Goal: Transaction & Acquisition: Book appointment/travel/reservation

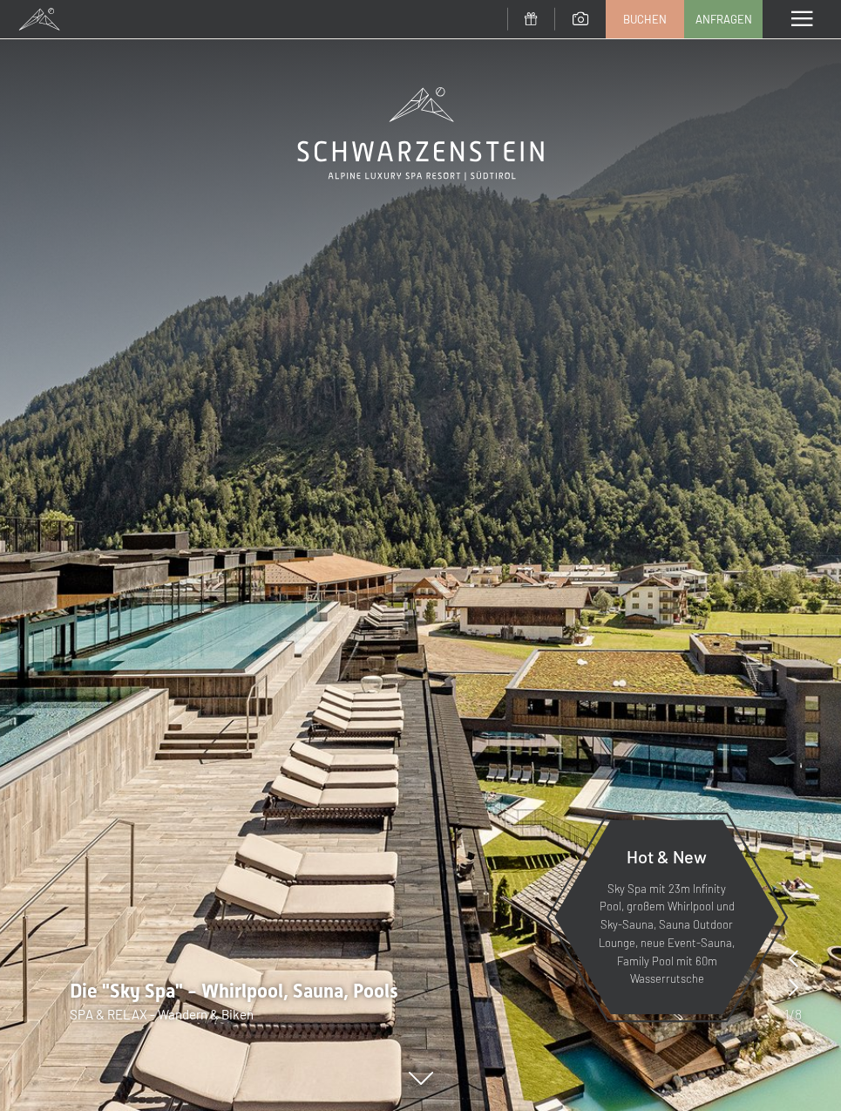
click at [628, 27] on link "Buchen" at bounding box center [645, 19] width 77 height 37
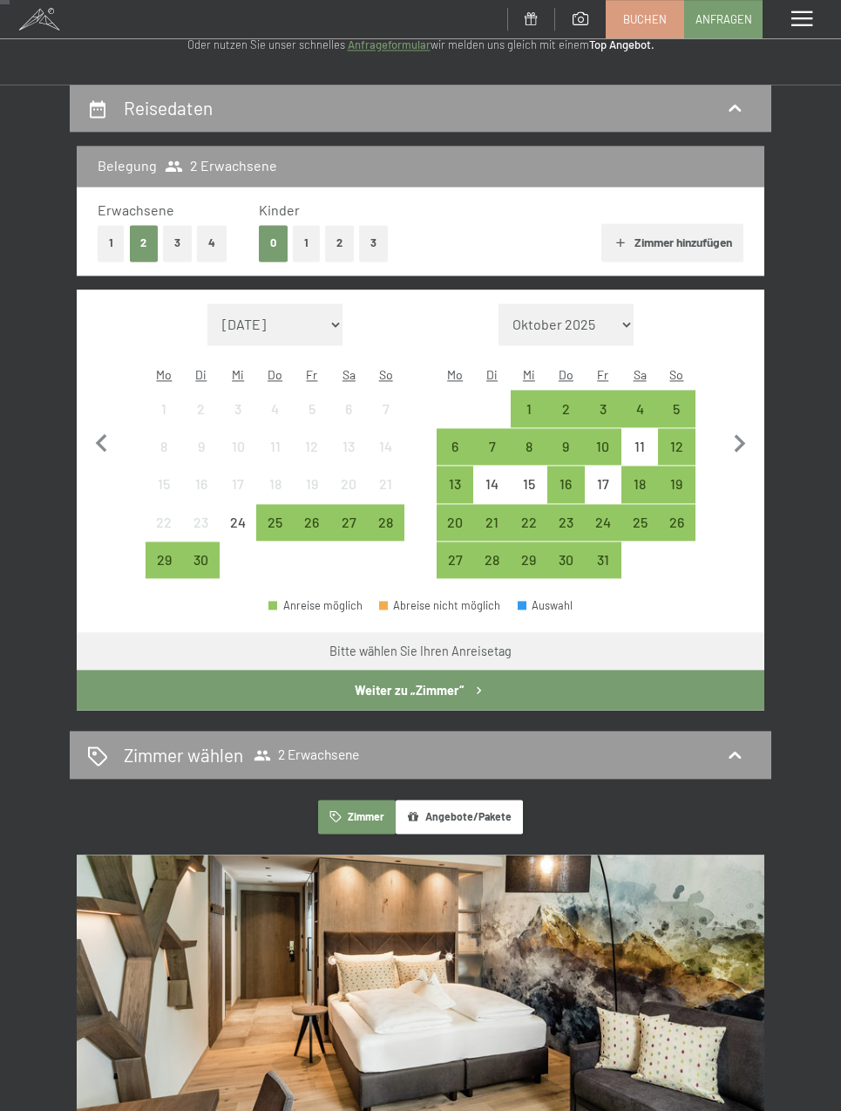
scroll to position [126, 0]
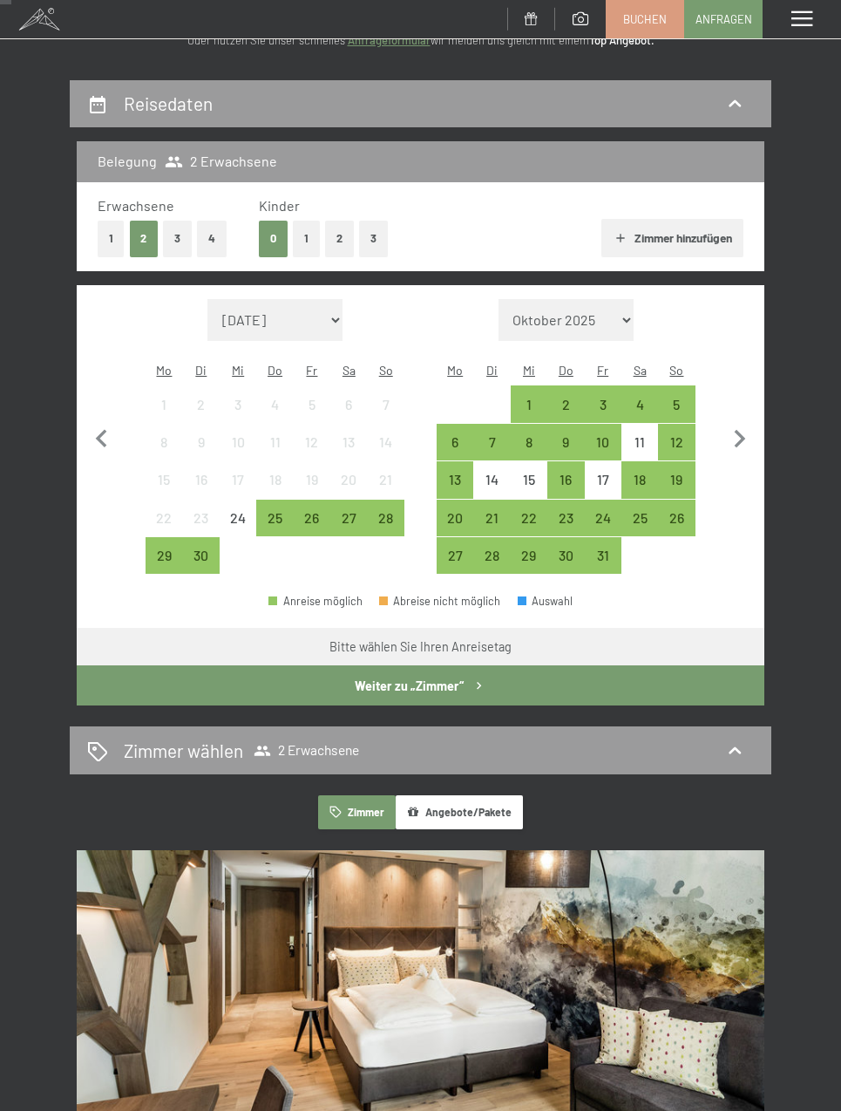
click at [736, 432] on icon "button" at bounding box center [740, 439] width 37 height 37
select select "[DATE]"
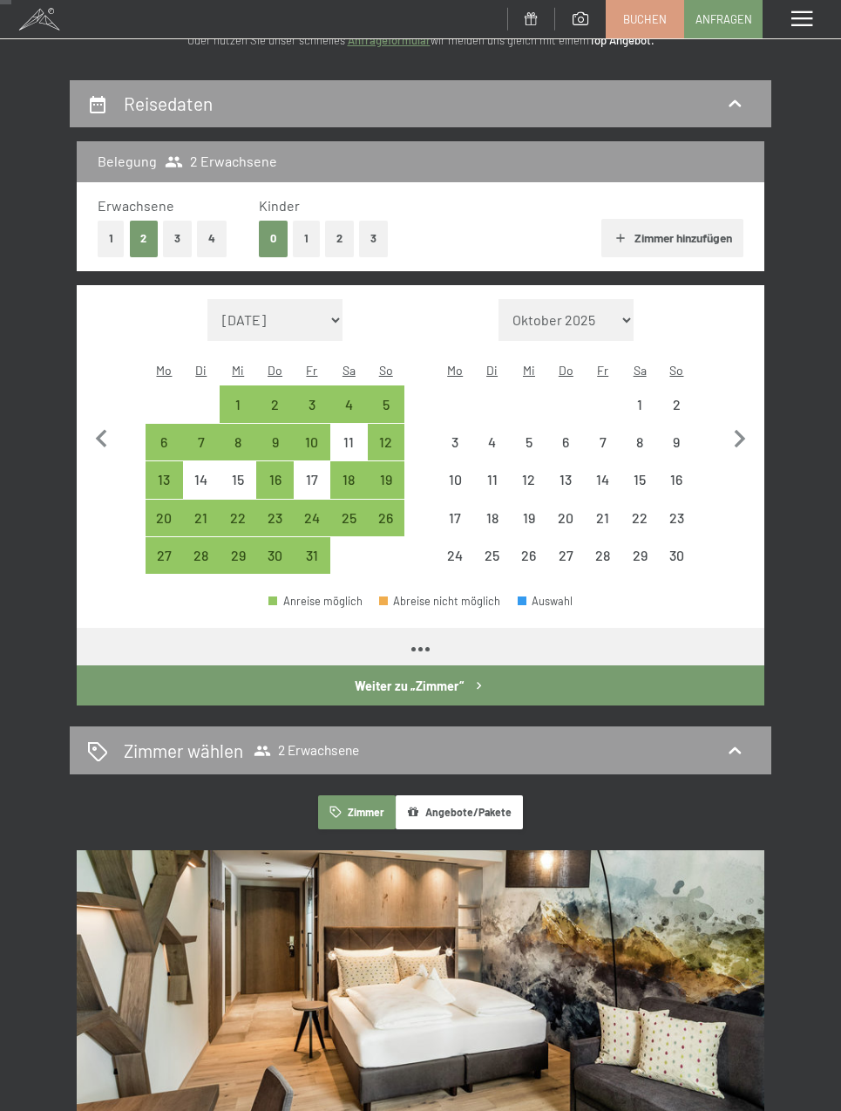
select select "[DATE]"
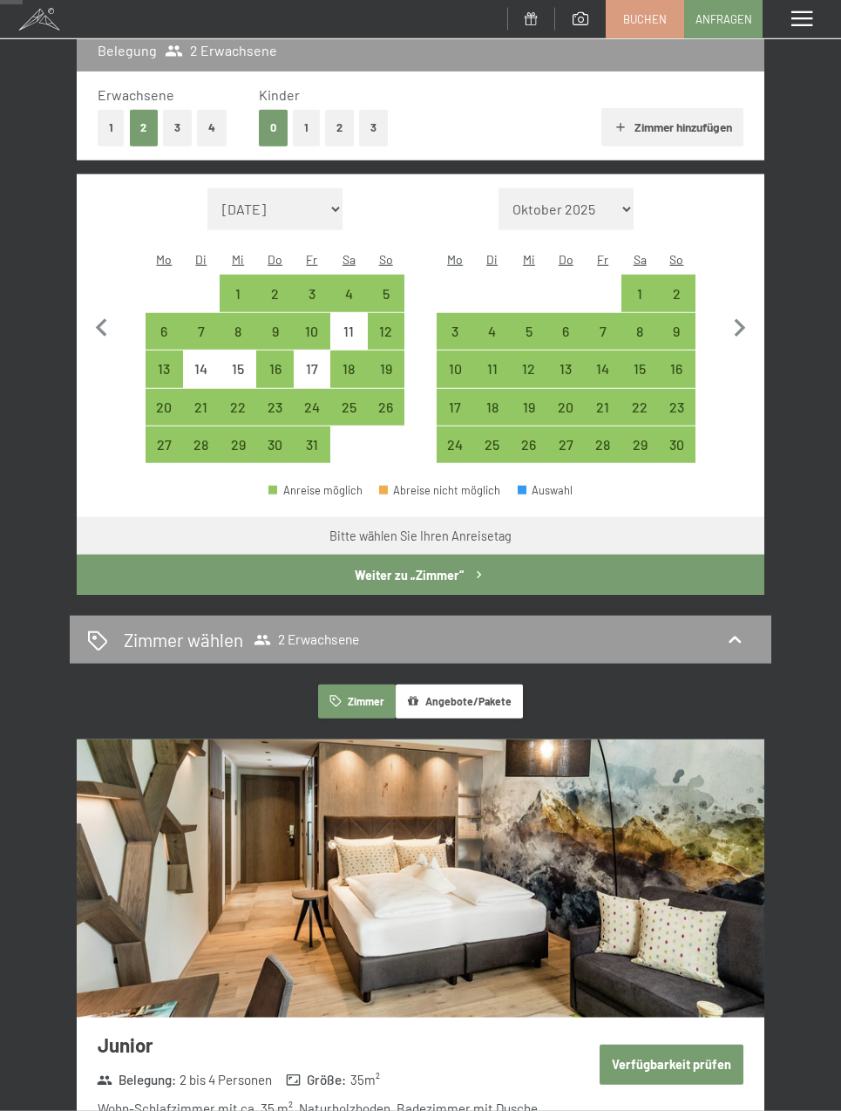
scroll to position [239, 0]
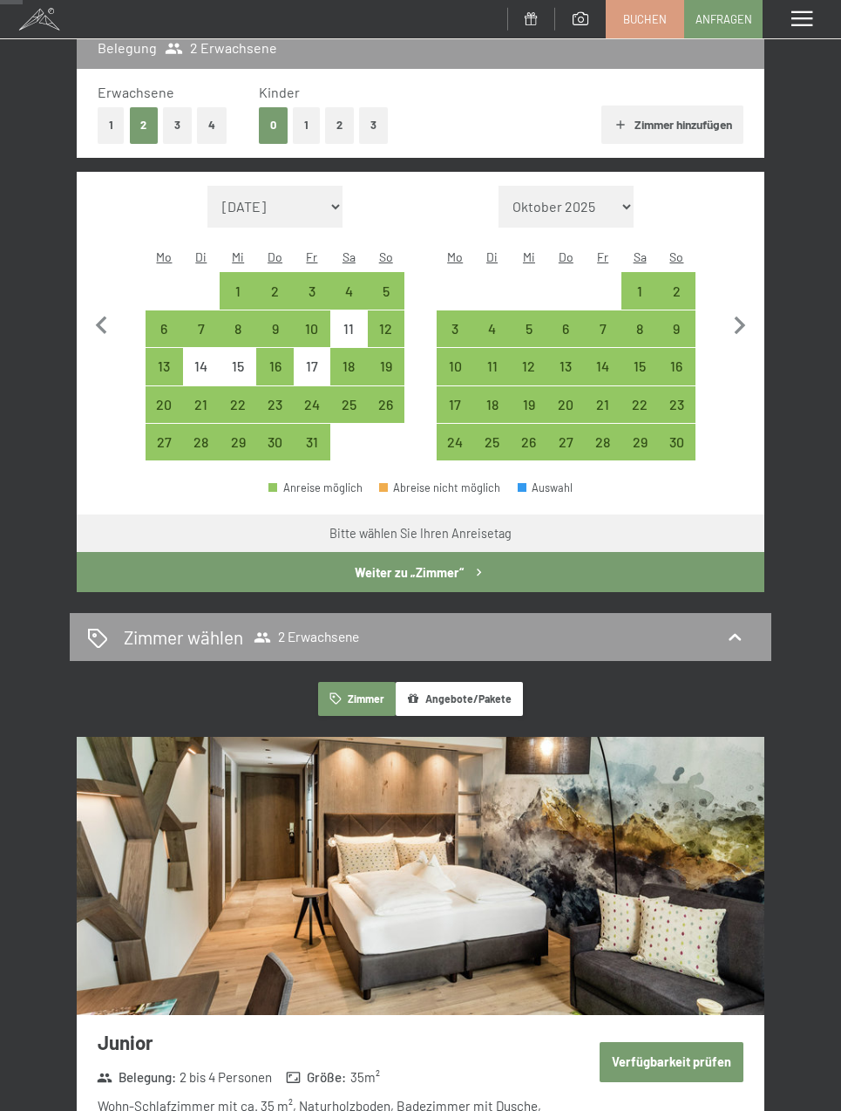
click at [734, 323] on icon "button" at bounding box center [740, 326] width 37 height 37
select select "[DATE]"
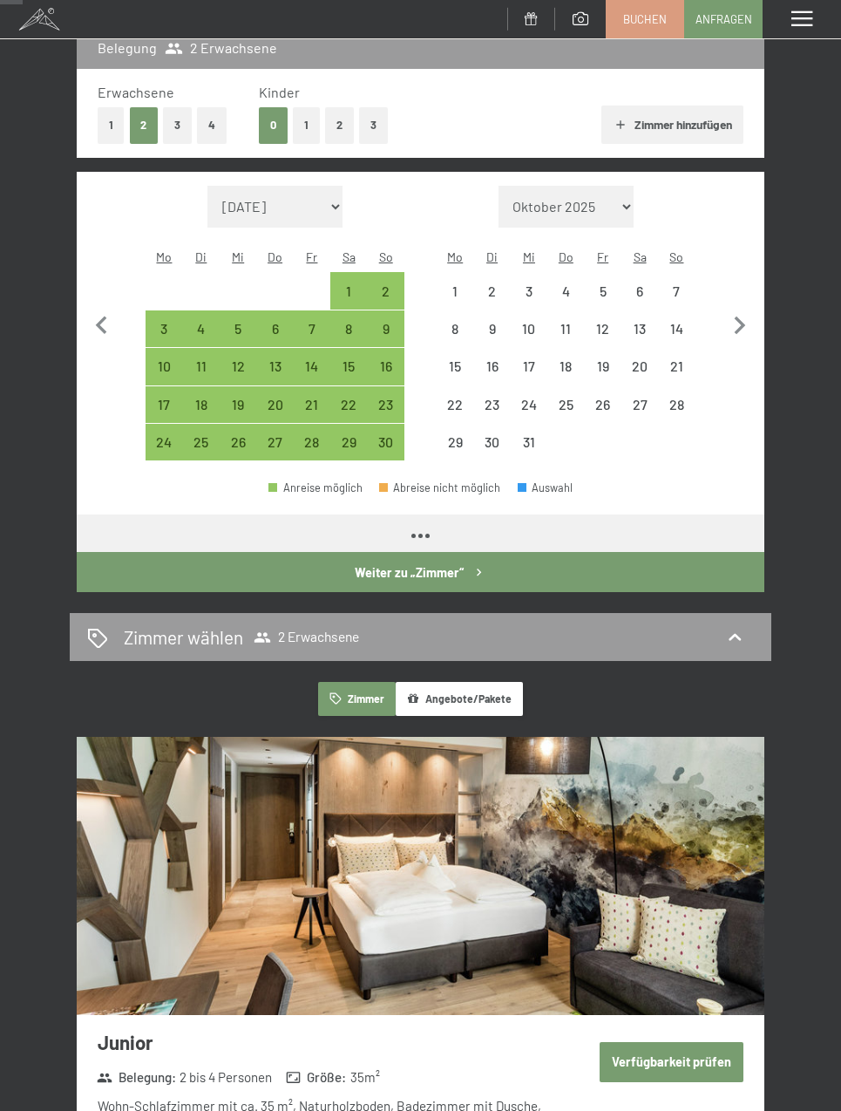
select select "[DATE]"
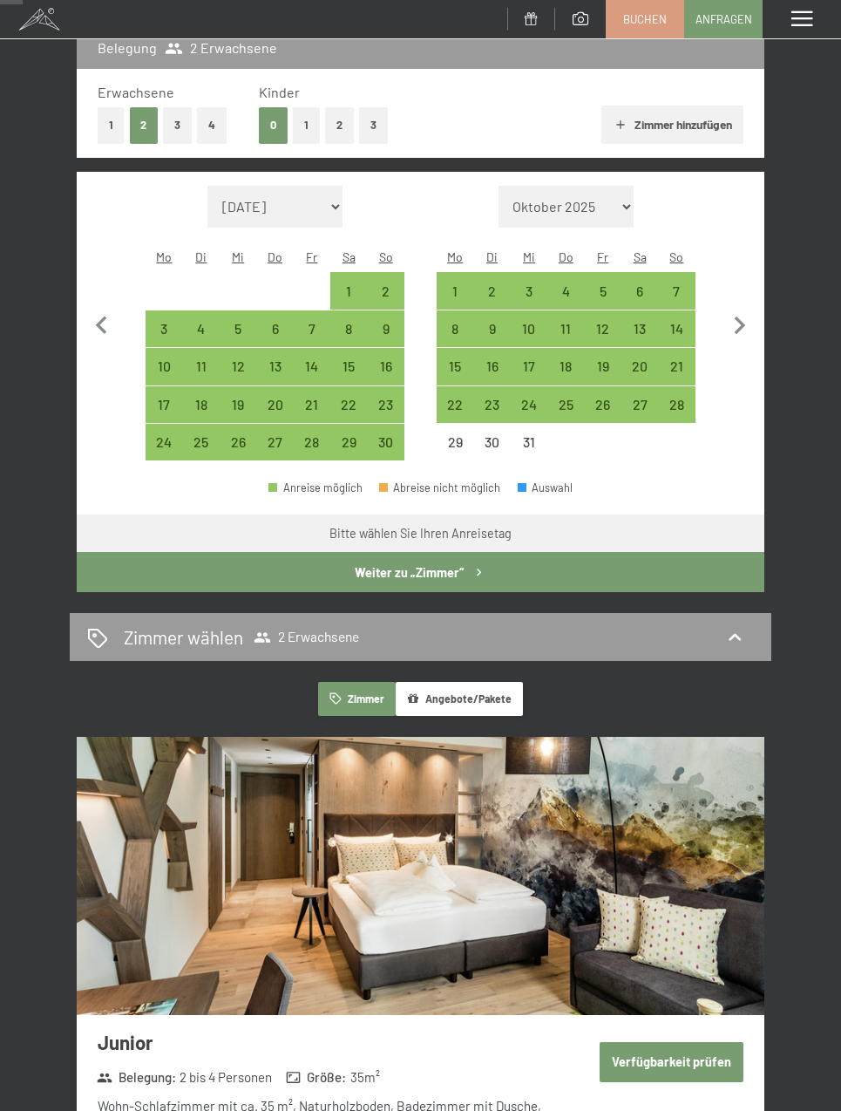
click at [561, 322] on div "11" at bounding box center [565, 338] width 33 height 33
select select "[DATE]"
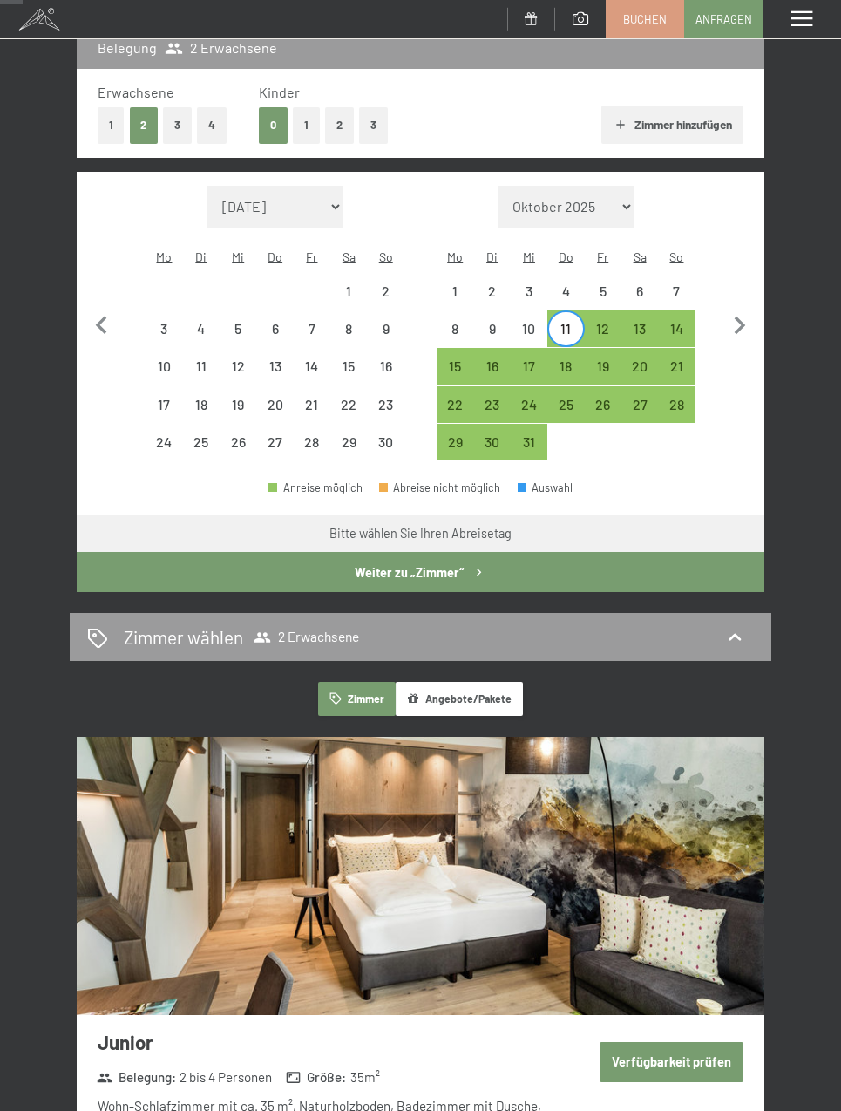
click at [670, 322] on div "14" at bounding box center [676, 338] width 33 height 33
select select "[DATE]"
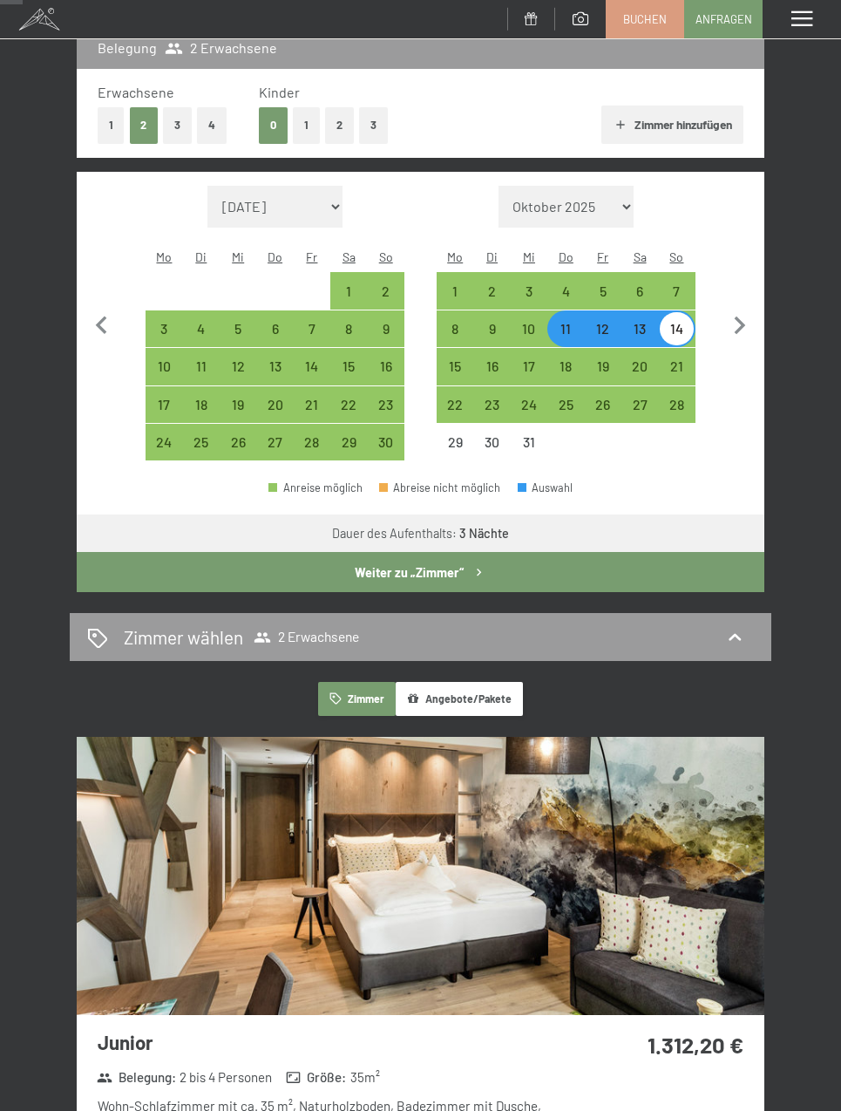
click at [579, 565] on button "Weiter zu „Zimmer“" at bounding box center [421, 572] width 688 height 40
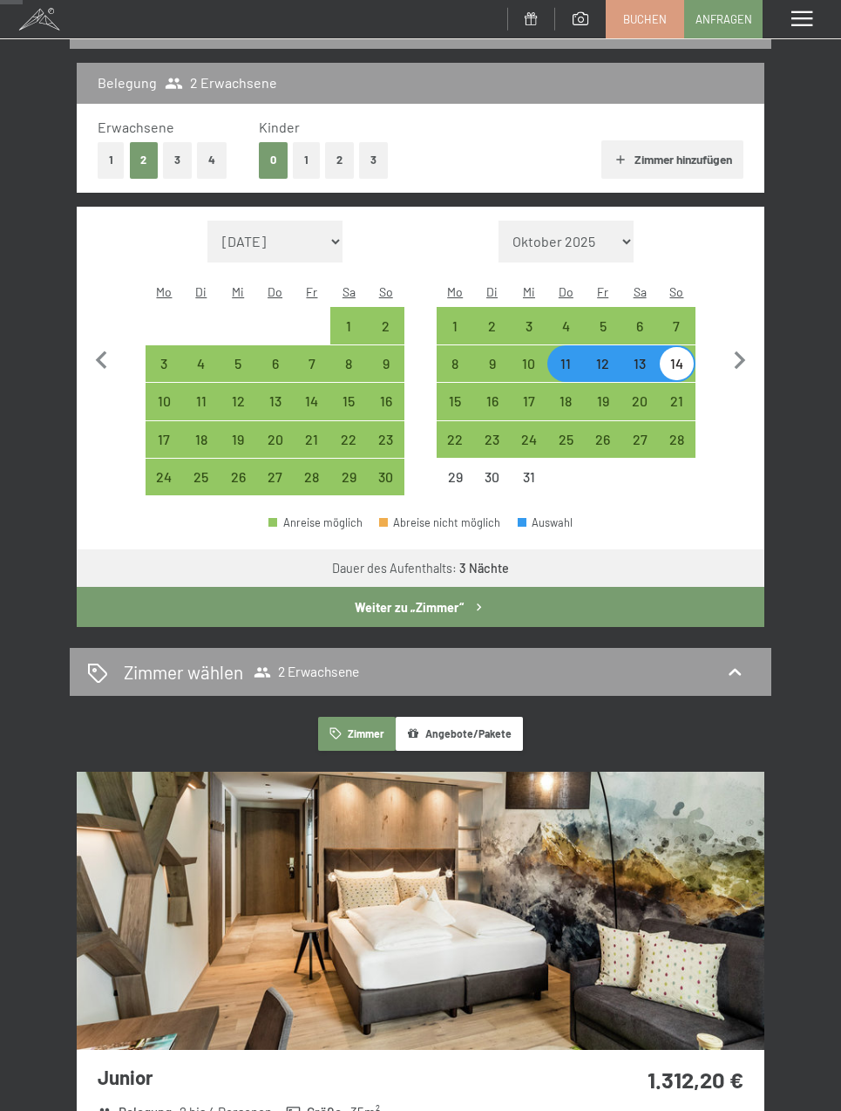
select select "[DATE]"
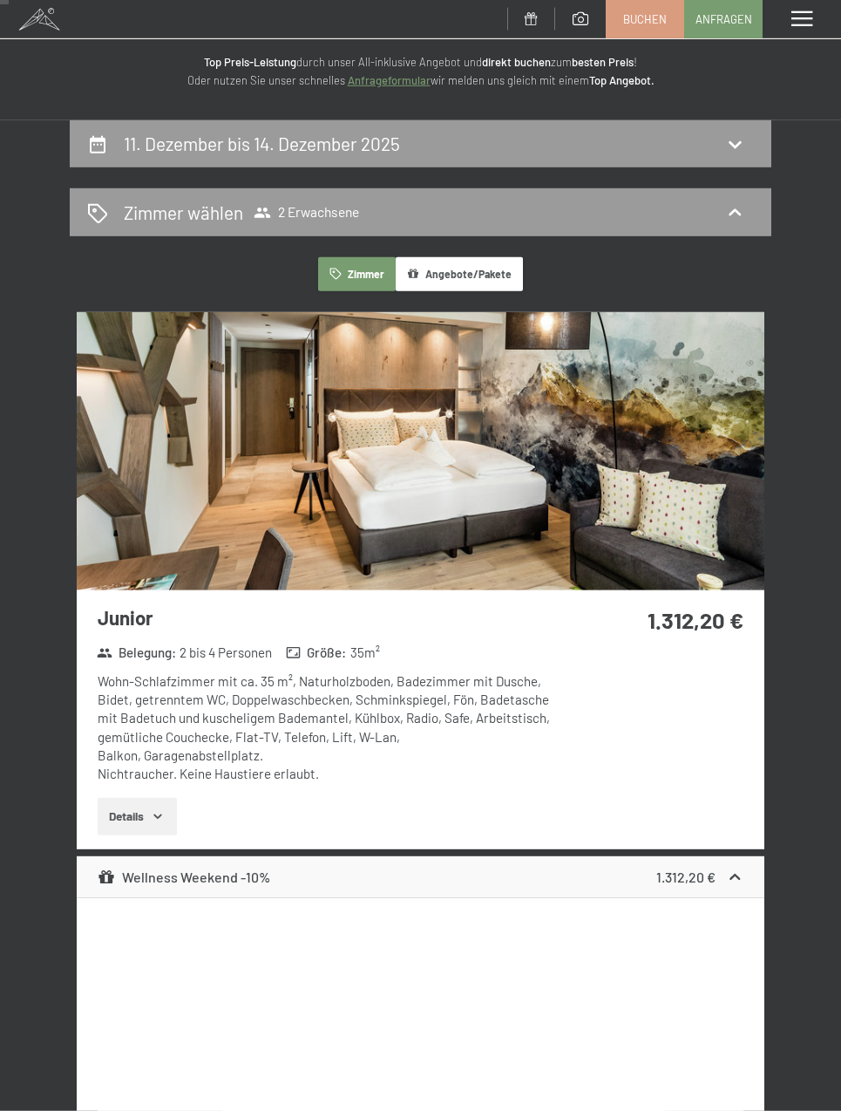
scroll to position [0, 0]
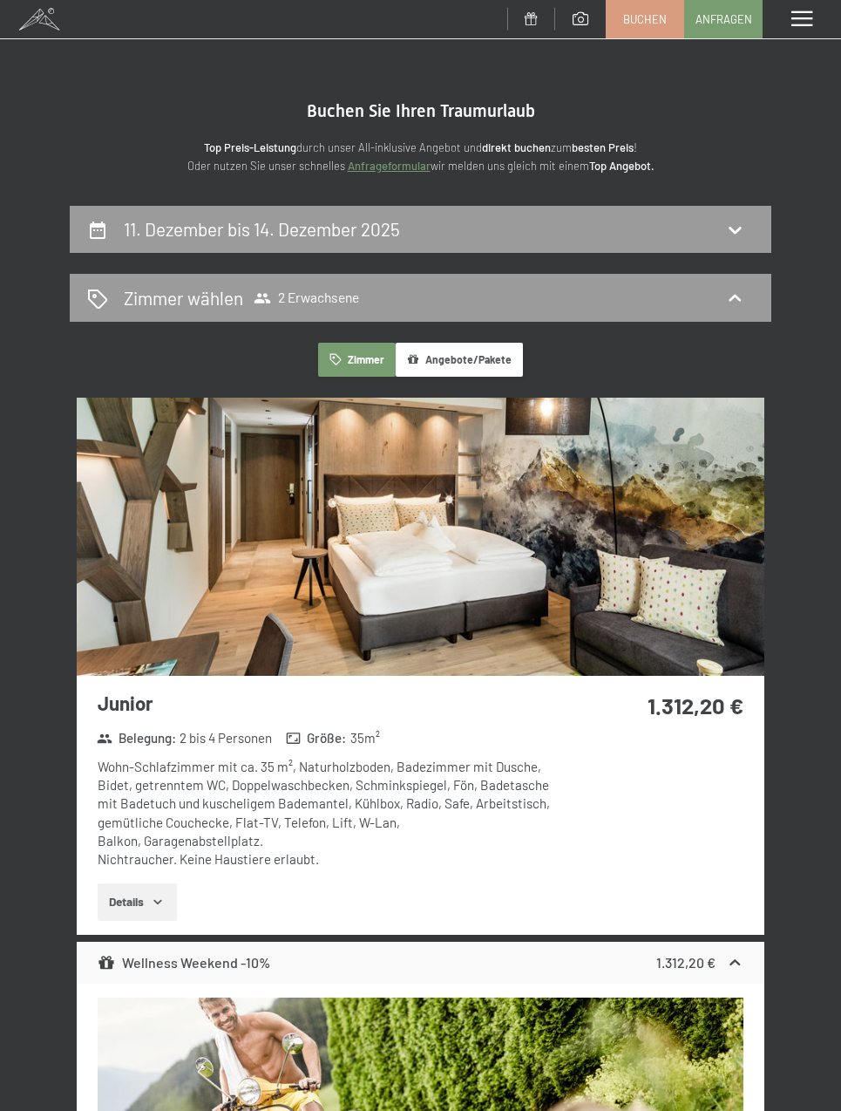
click at [130, 238] on h2 "11. Dezember bis 14. Dezember 2025" at bounding box center [262, 229] width 276 height 22
select select "[DATE]"
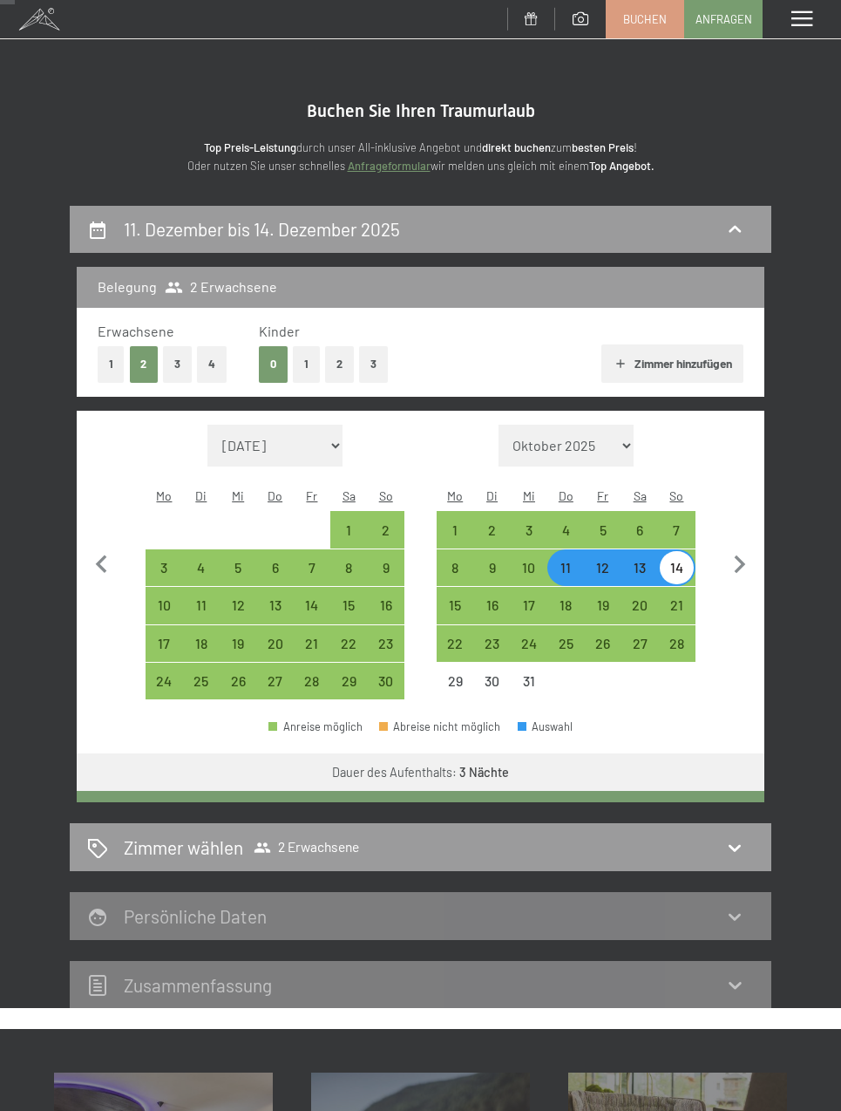
scroll to position [204, 0]
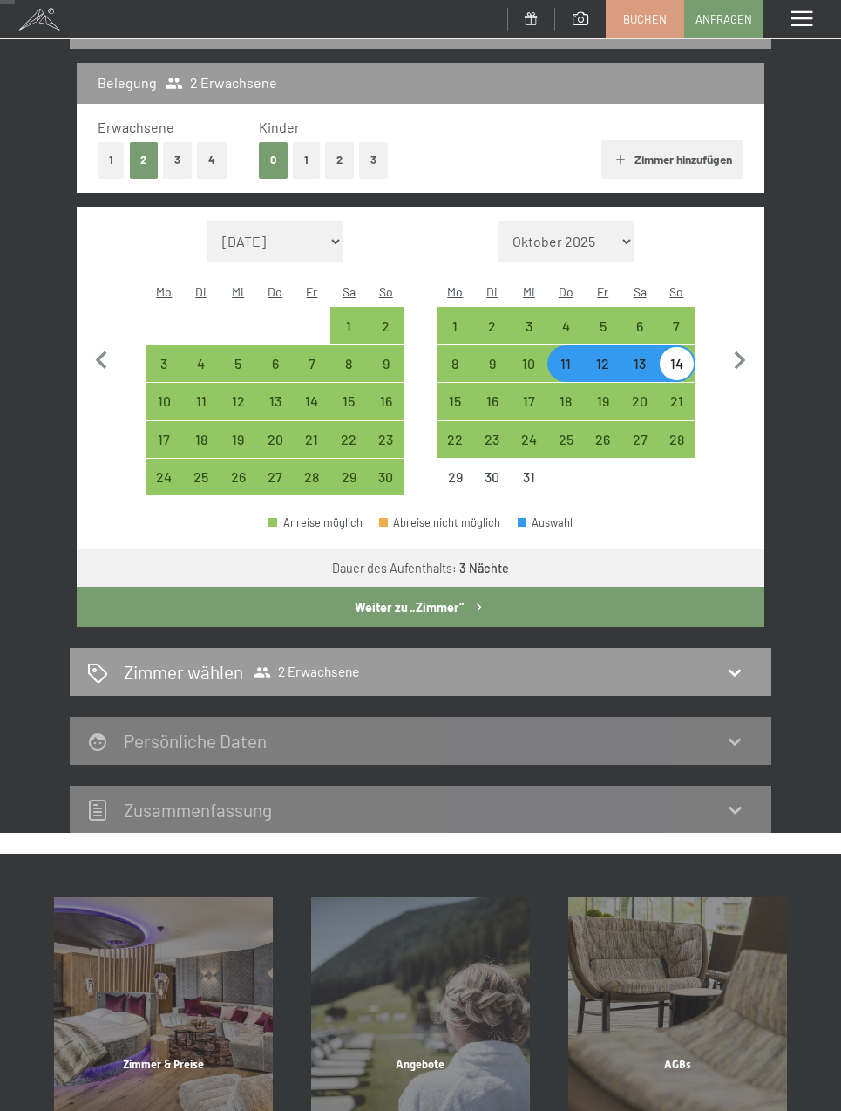
click at [274, 470] on div "27" at bounding box center [274, 486] width 33 height 33
select select "[DATE]"
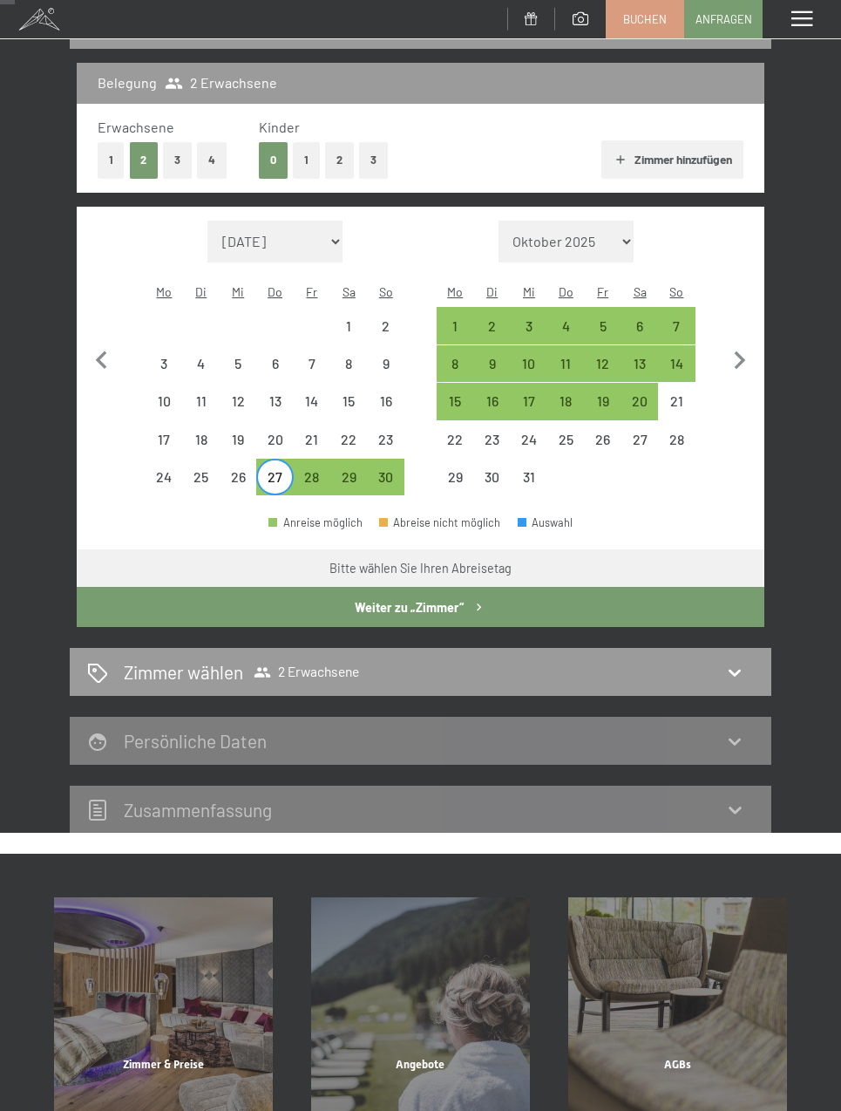
click at [387, 470] on div "30" at bounding box center [386, 486] width 33 height 33
select select "[DATE]"
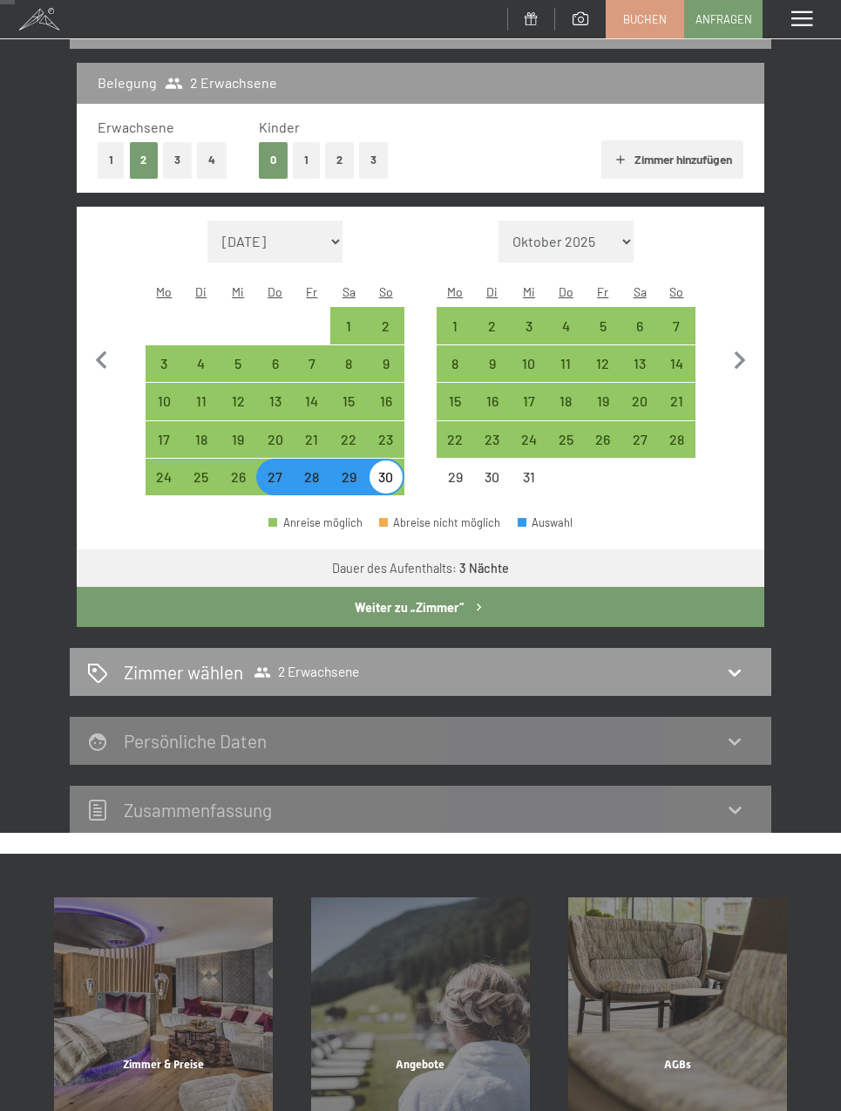
click at [537, 599] on button "Weiter zu „Zimmer“" at bounding box center [421, 607] width 688 height 40
select select "[DATE]"
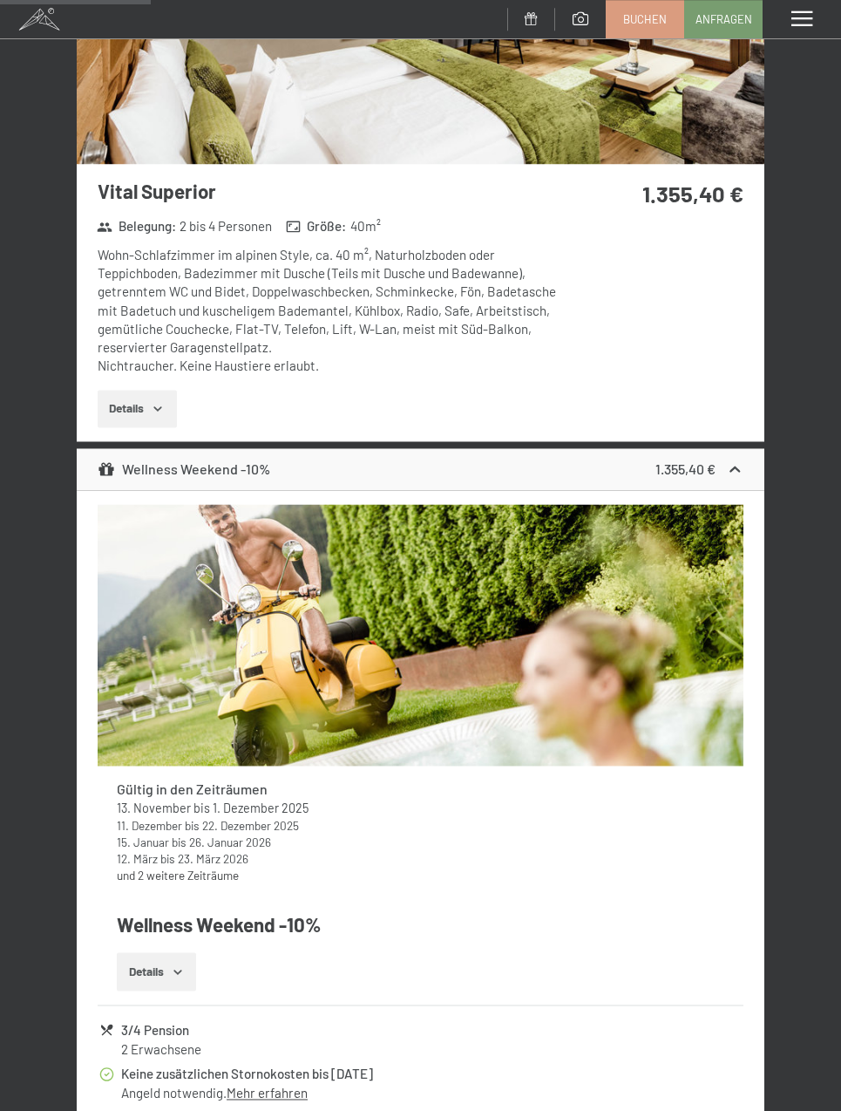
scroll to position [1846, 0]
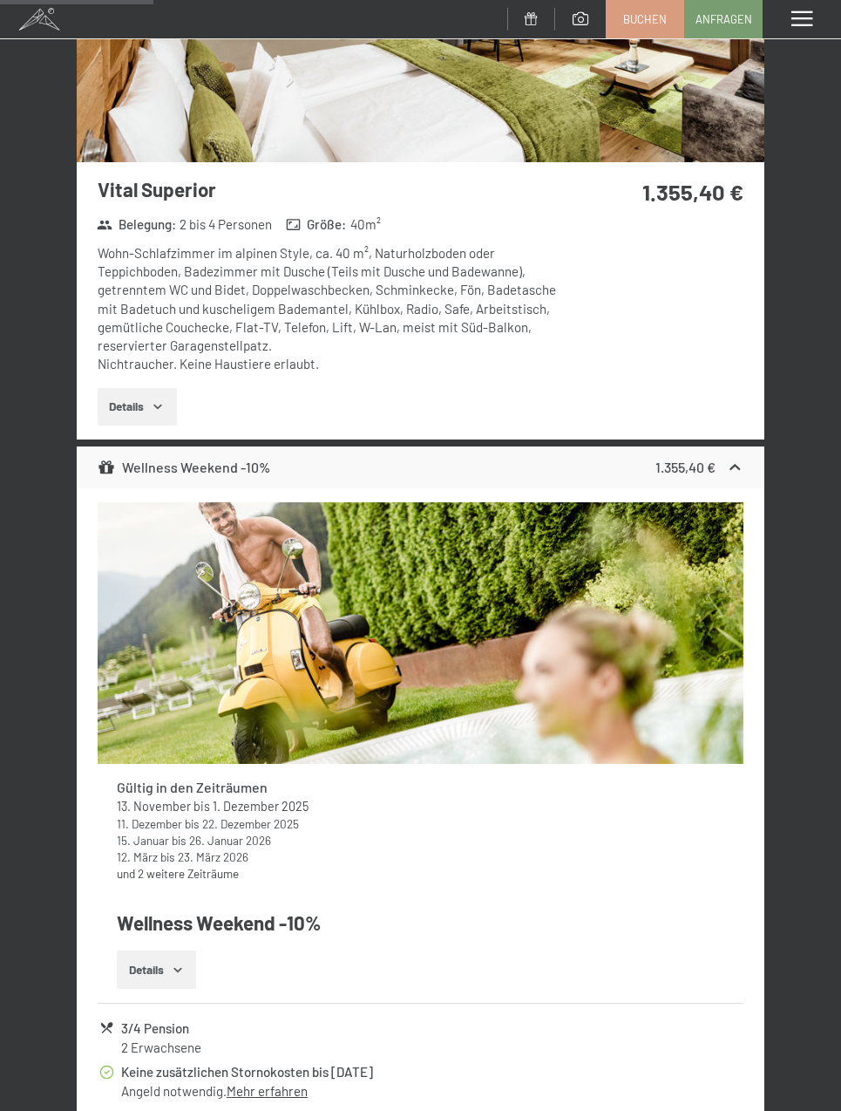
click at [131, 406] on button "Details" at bounding box center [137, 407] width 79 height 38
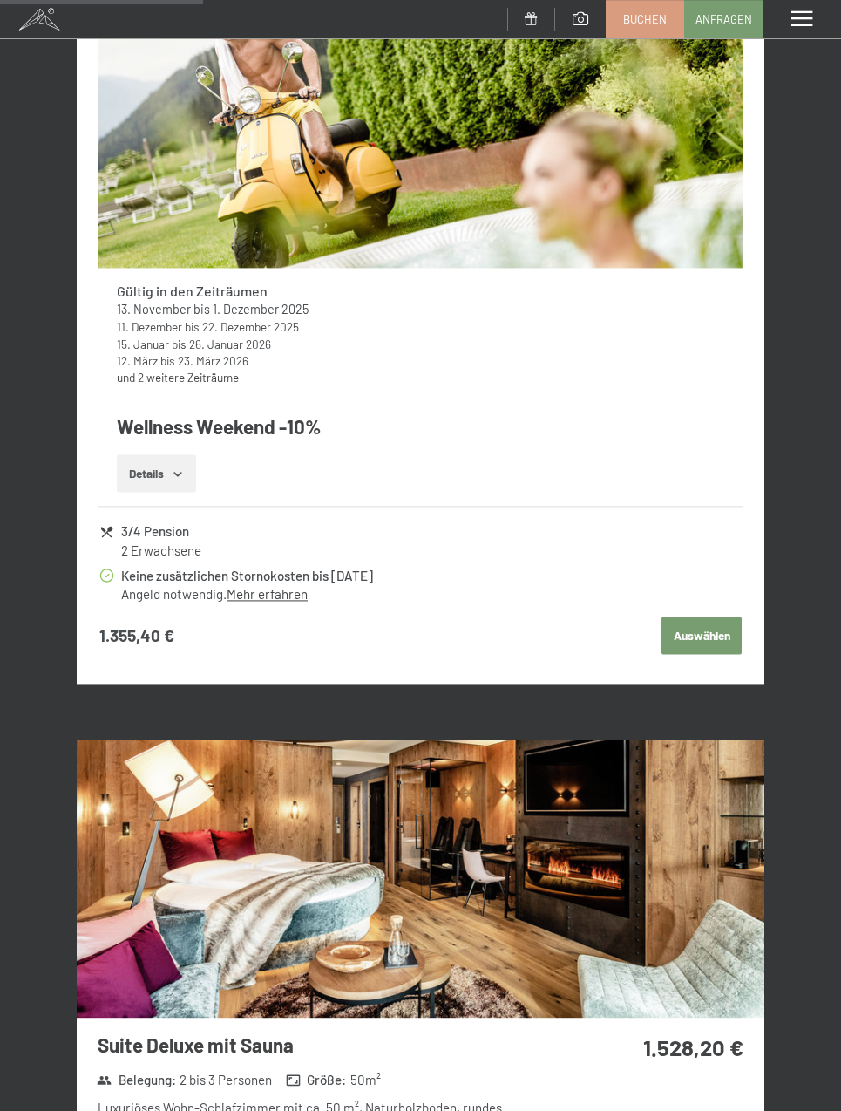
scroll to position [2492, 0]
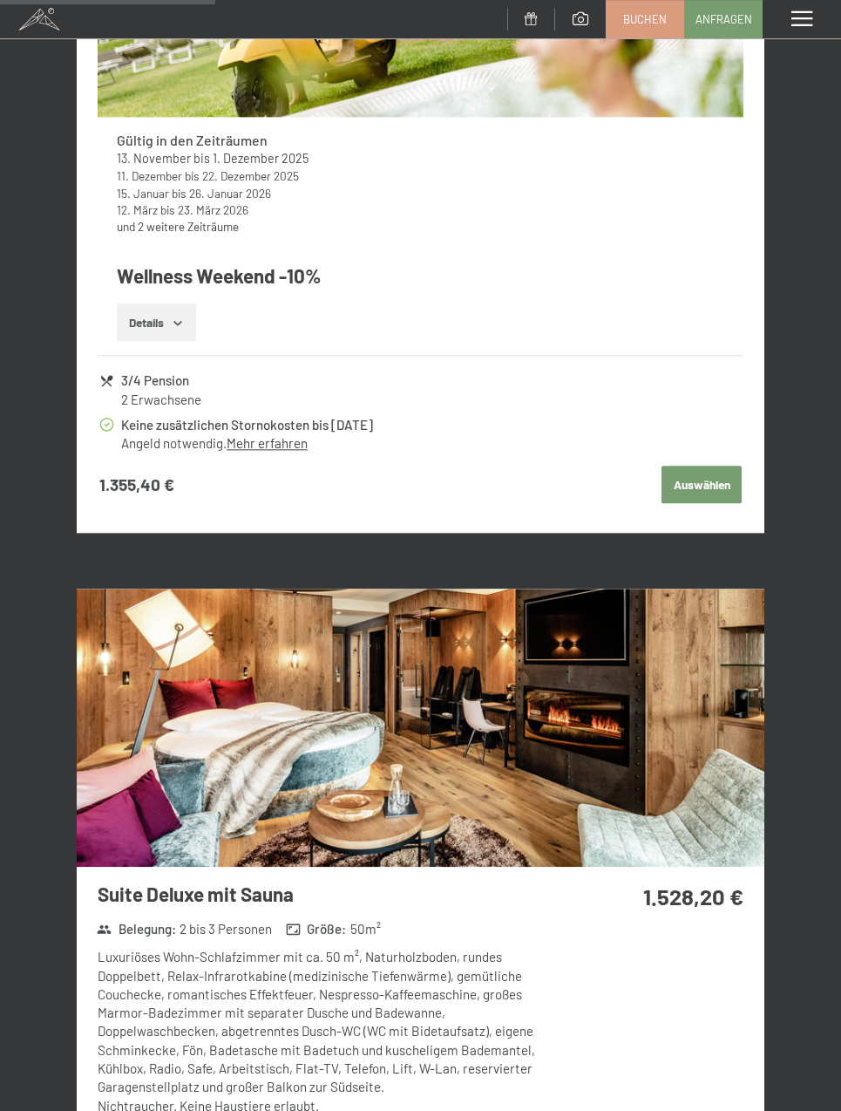
click at [140, 334] on button "Details" at bounding box center [156, 322] width 79 height 38
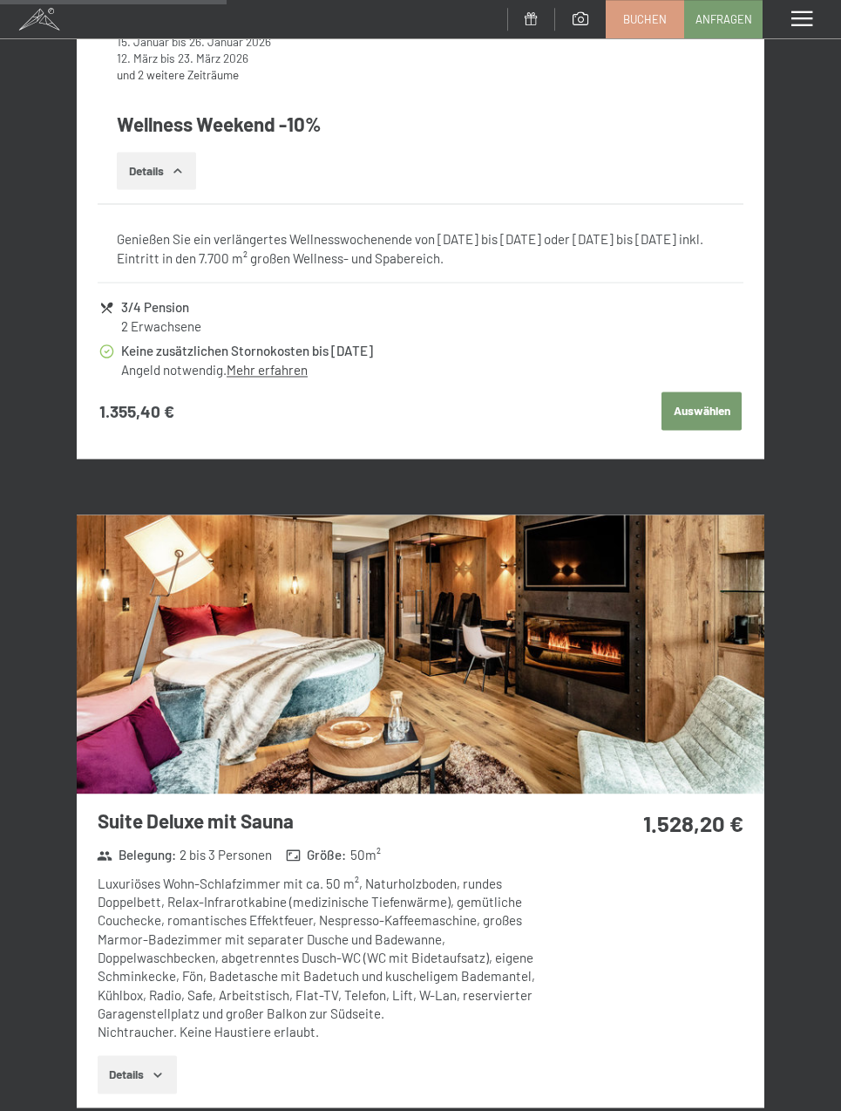
scroll to position [2788, 0]
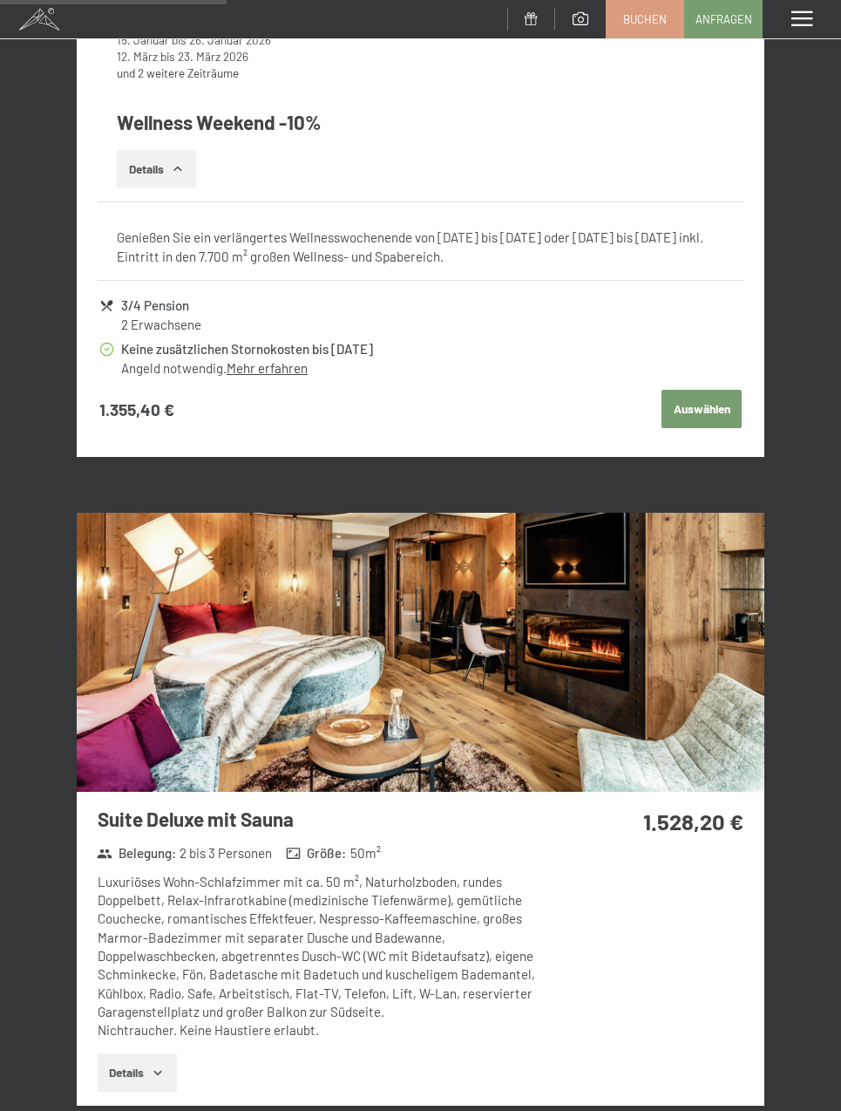
click at [265, 364] on link "Mehr erfahren" at bounding box center [267, 368] width 81 height 16
click at [257, 361] on link "Mehr erfahren" at bounding box center [267, 368] width 81 height 16
click at [710, 406] on button "Auswählen" at bounding box center [702, 409] width 80 height 38
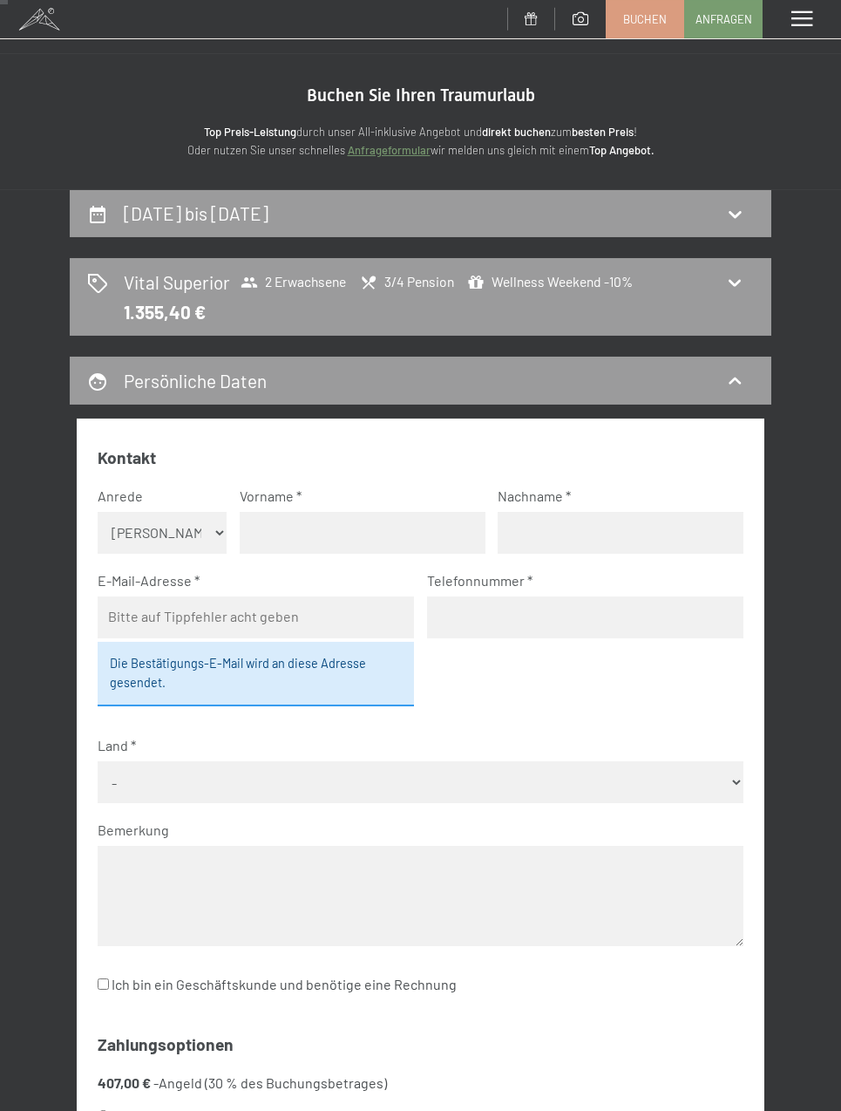
scroll to position [18, 0]
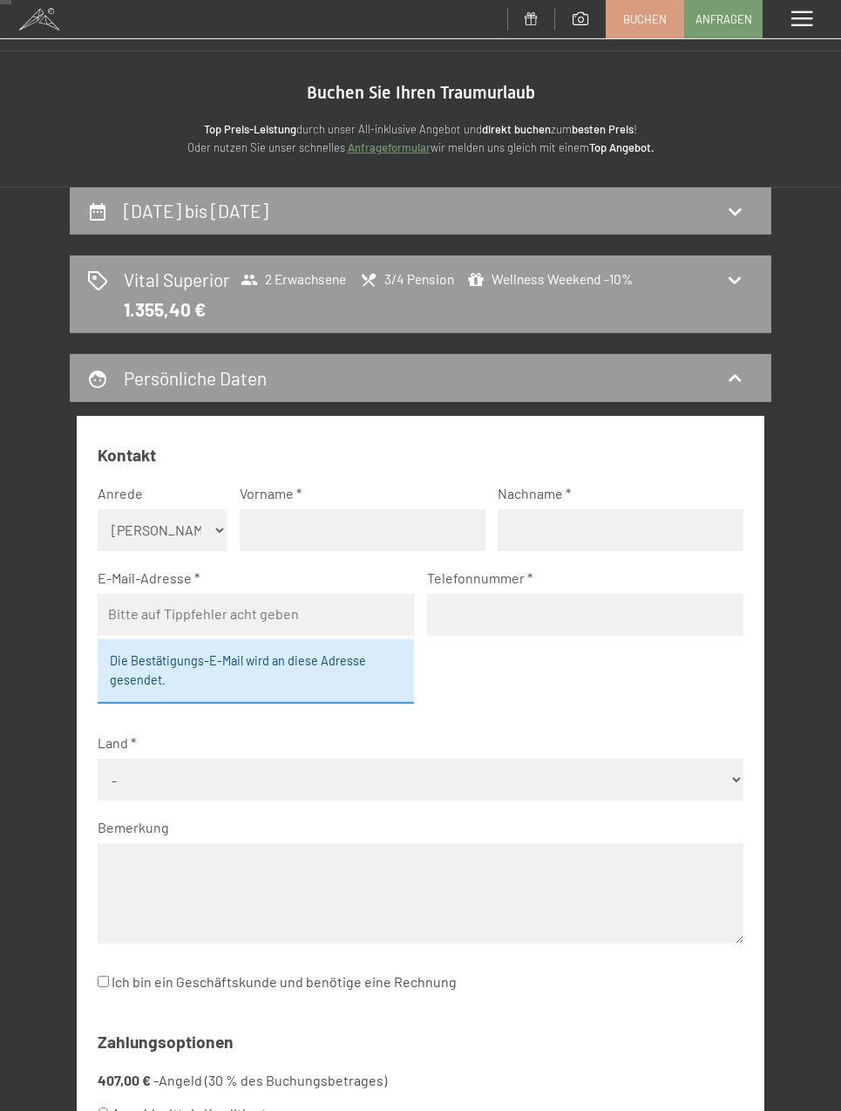
click at [725, 206] on icon at bounding box center [734, 211] width 21 height 21
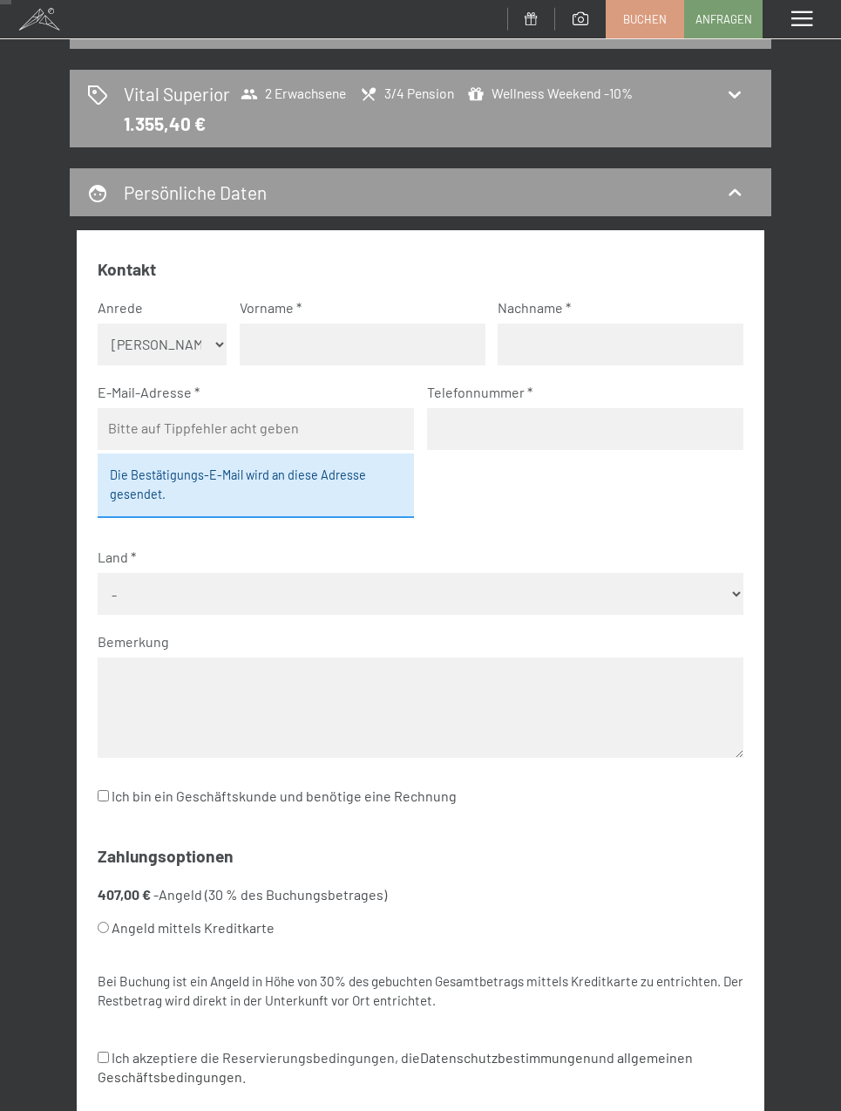
select select "[DATE]"
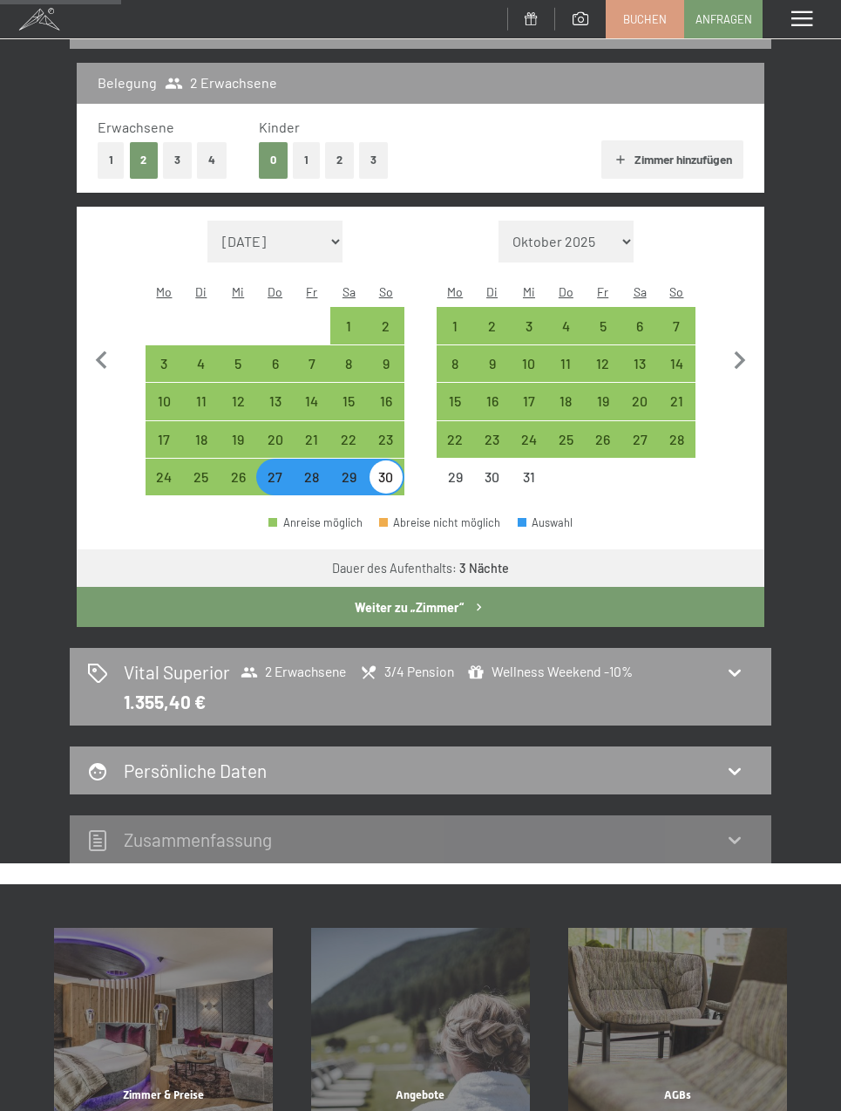
click at [314, 470] on div "28" at bounding box center [312, 486] width 33 height 33
select select "[DATE]"
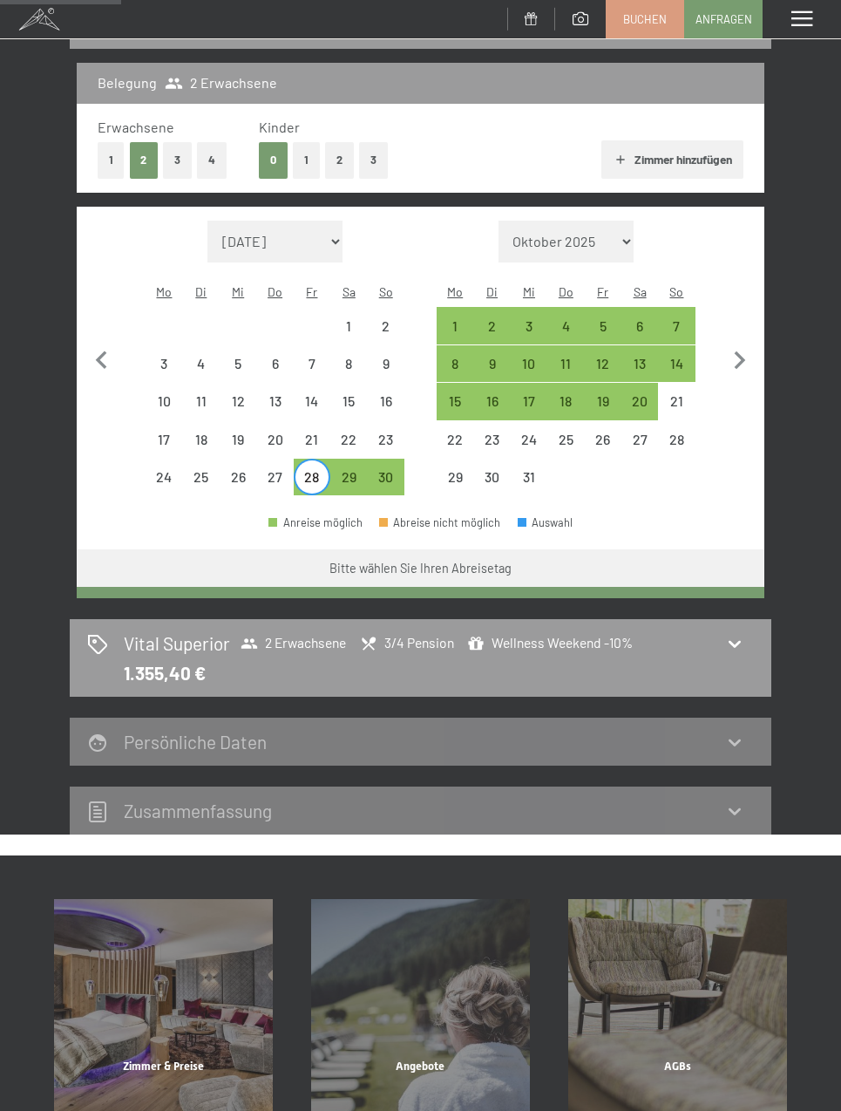
click at [313, 470] on div "28" at bounding box center [312, 486] width 33 height 33
select select "[DATE]"
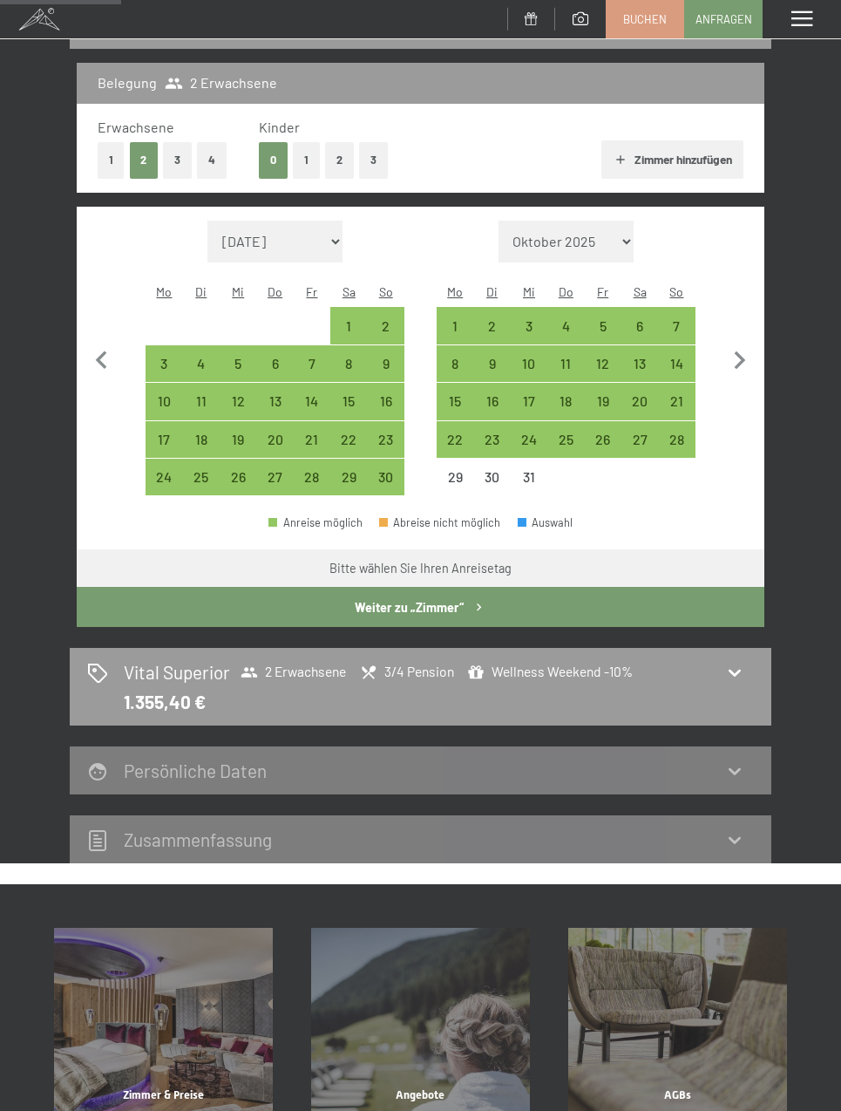
click at [385, 470] on div "30" at bounding box center [386, 486] width 33 height 33
select select "[DATE]"
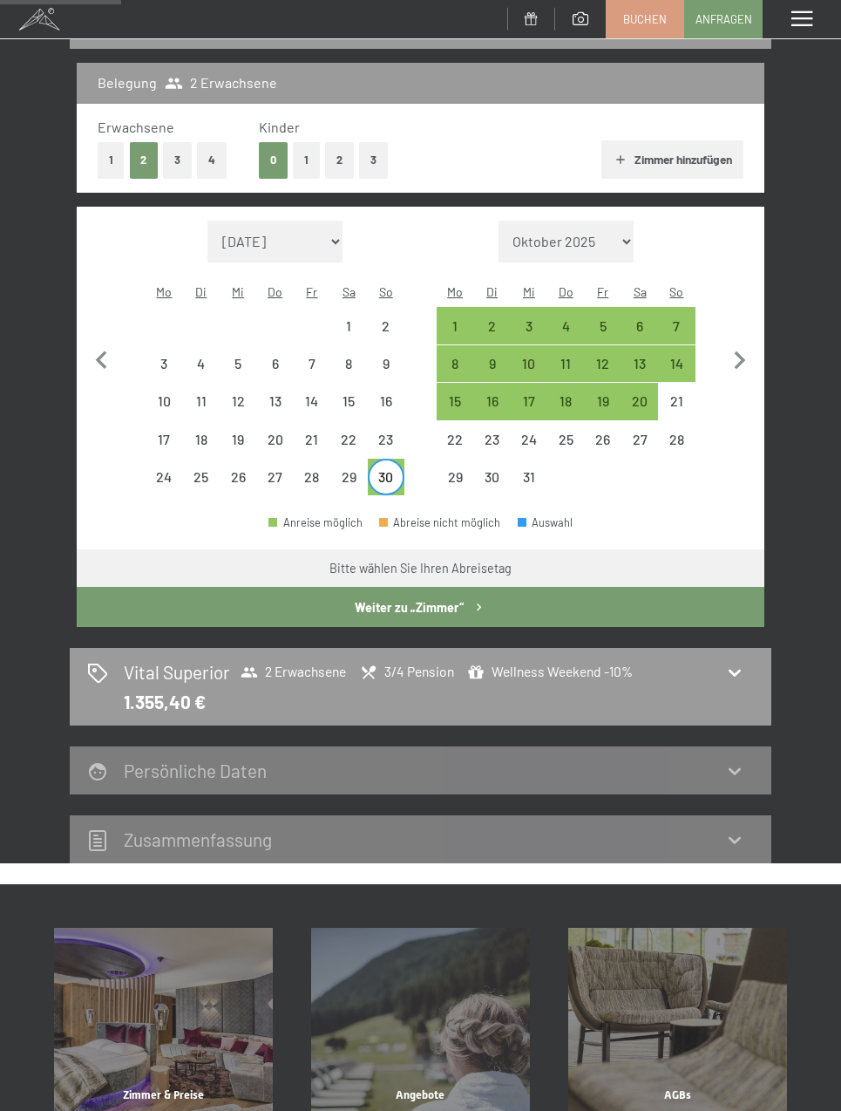
click at [310, 470] on div "28" at bounding box center [312, 486] width 33 height 33
select select "[DATE]"
click at [309, 470] on div "28" at bounding box center [312, 486] width 33 height 33
select select "[DATE]"
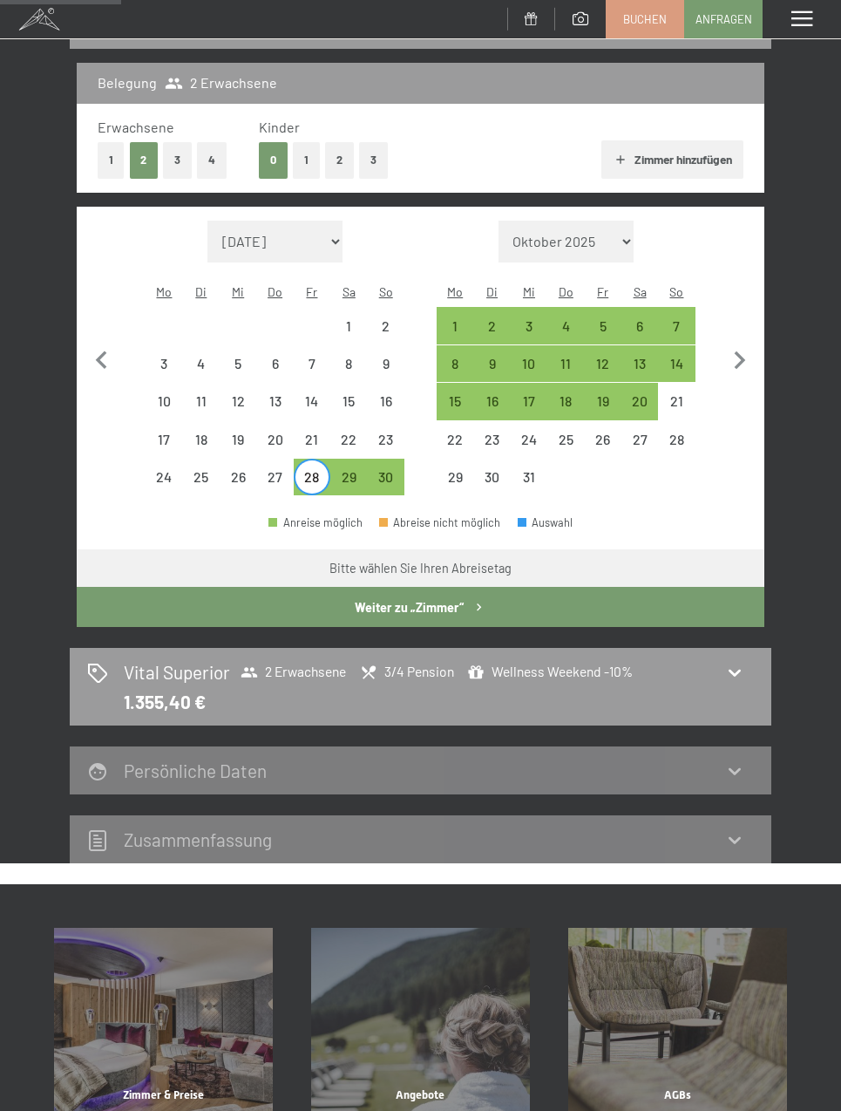
select select "[DATE]"
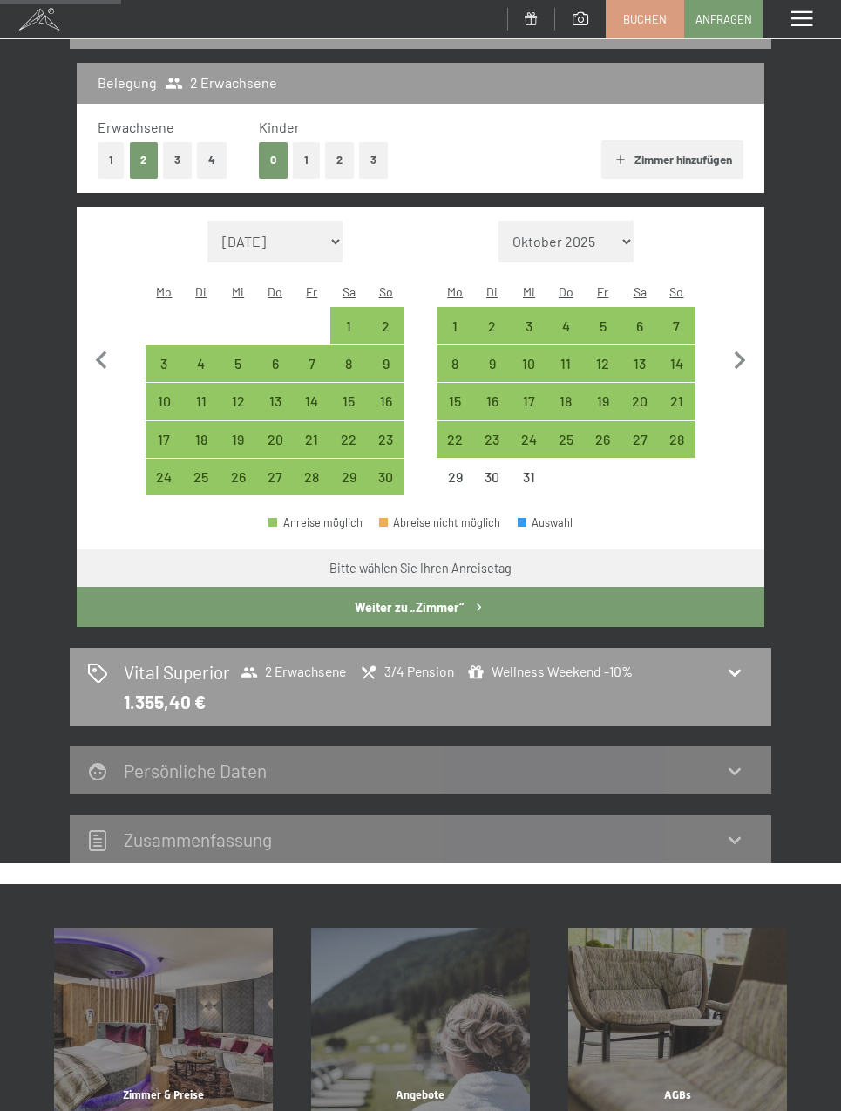
click at [309, 470] on div "28" at bounding box center [312, 486] width 33 height 33
select select "[DATE]"
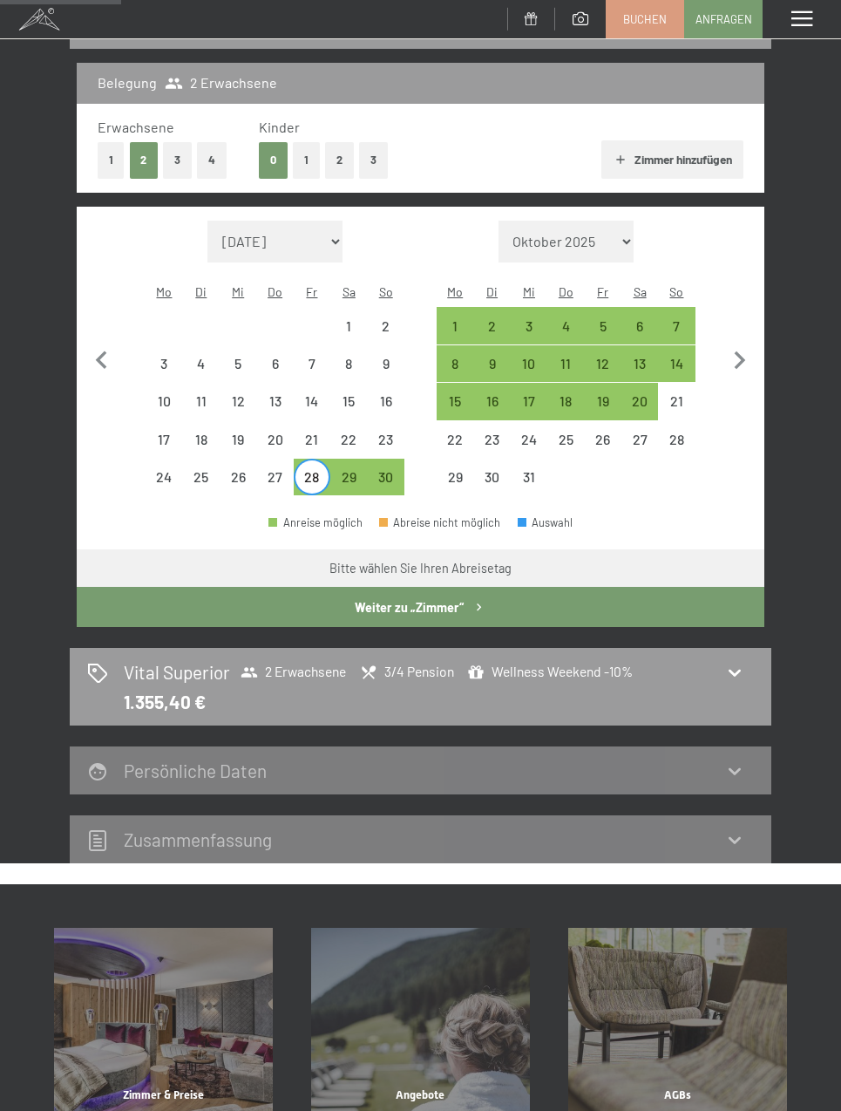
click at [397, 470] on div "30" at bounding box center [386, 486] width 33 height 33
select select "[DATE]"
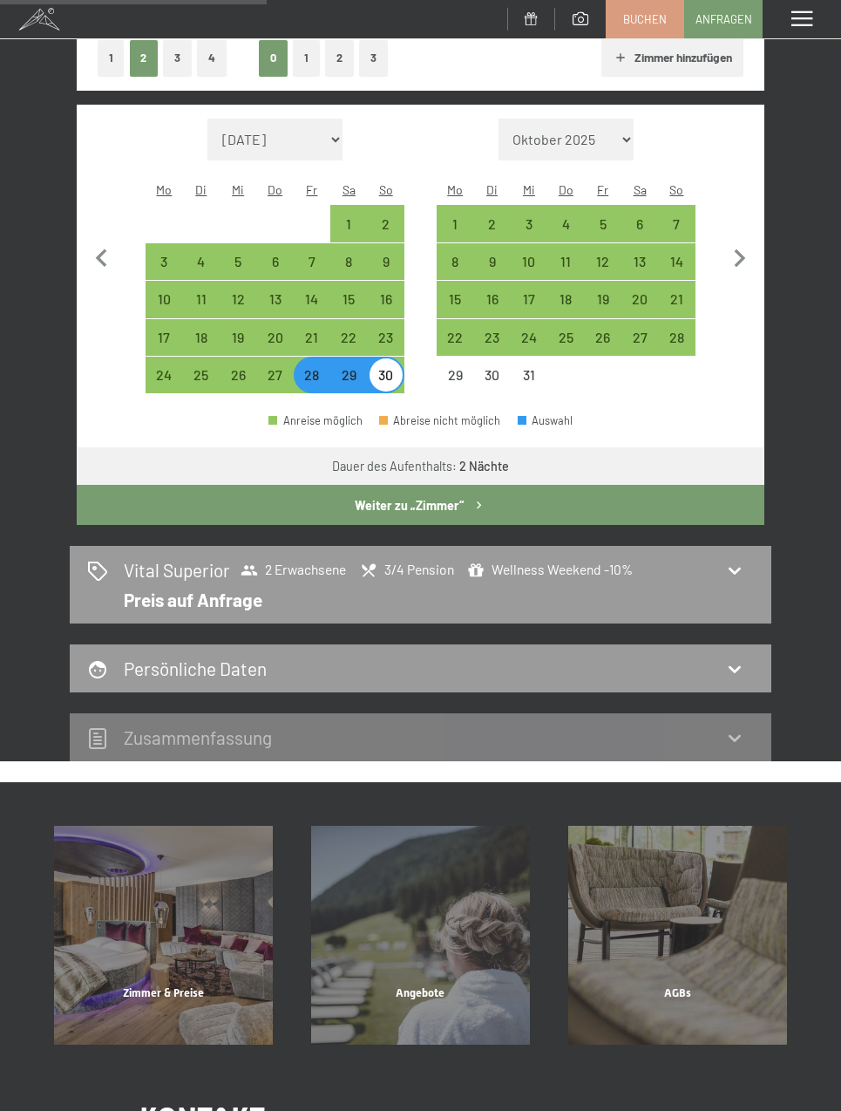
click at [528, 494] on button "Weiter zu „Zimmer“" at bounding box center [421, 505] width 688 height 40
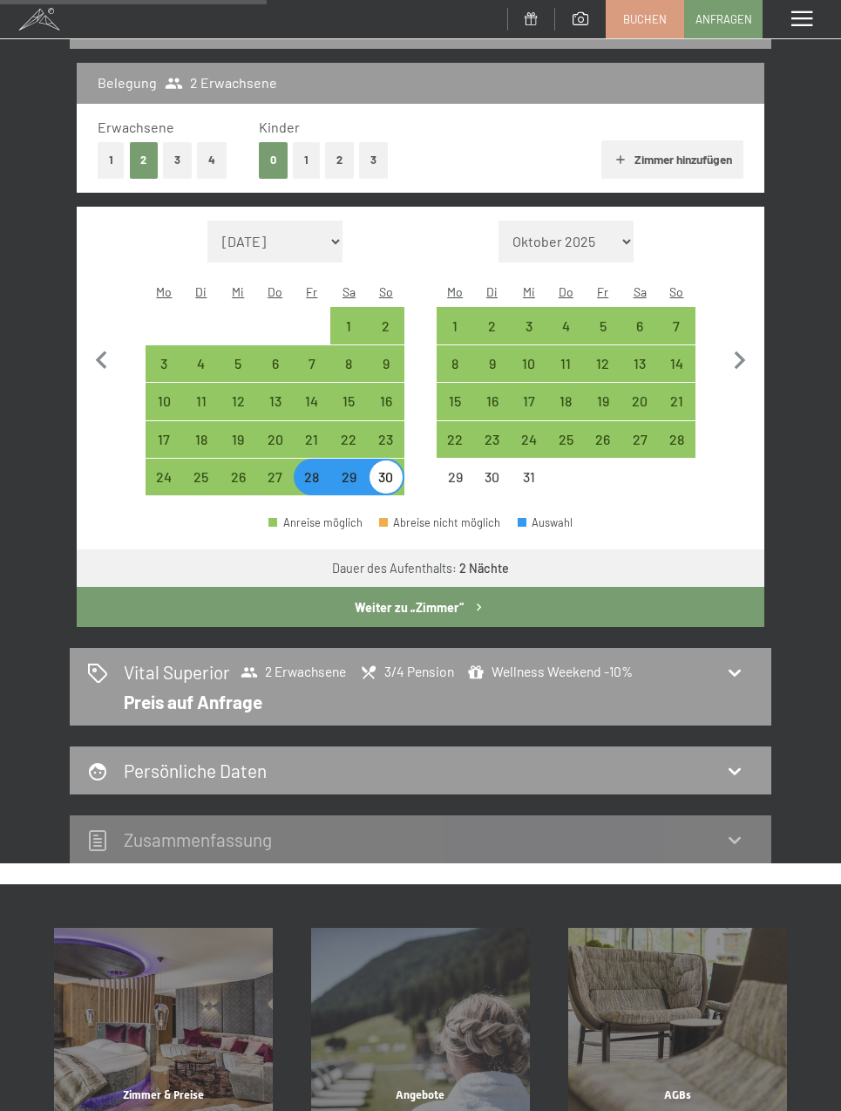
select select "[DATE]"
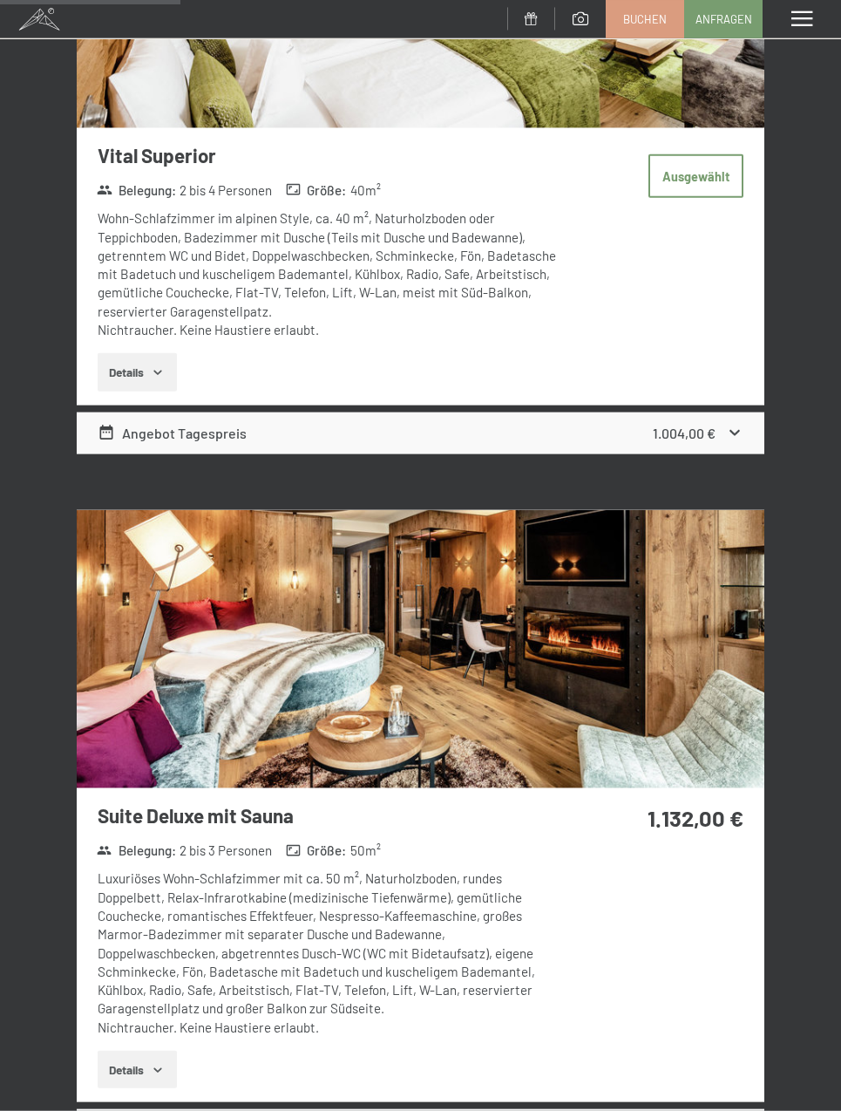
scroll to position [1413, 0]
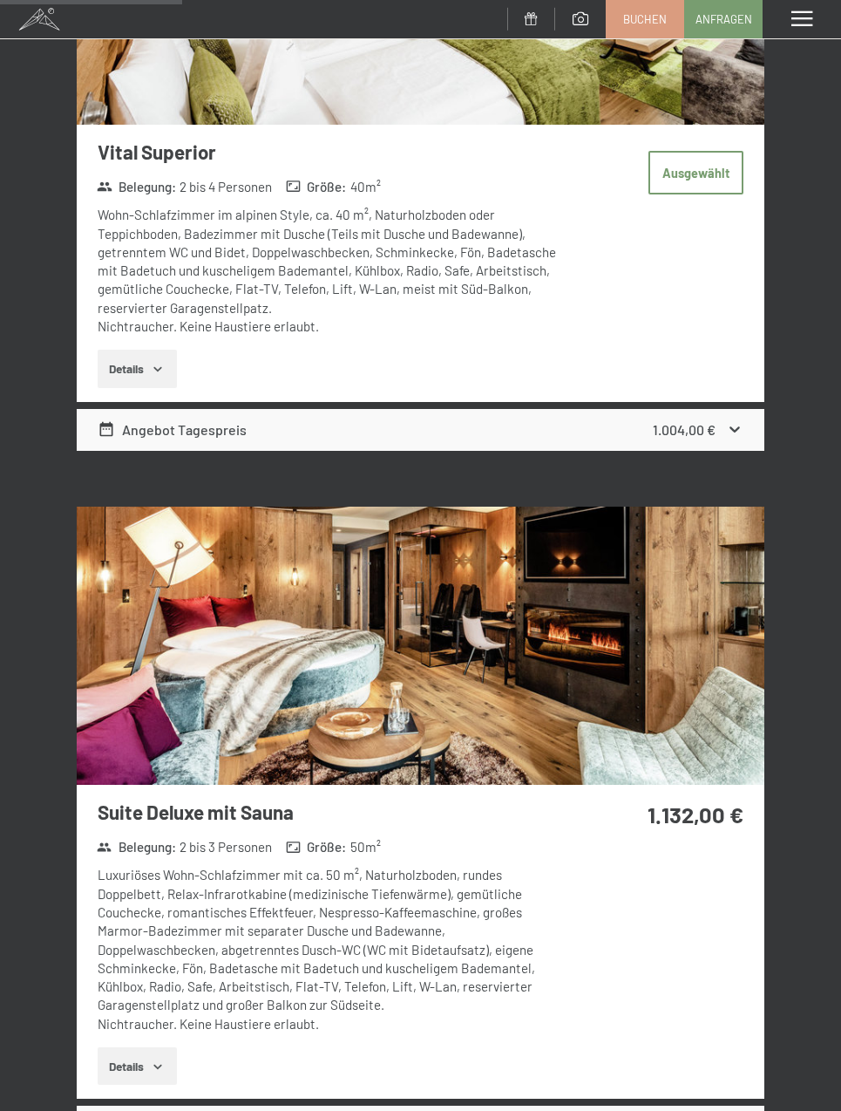
click at [732, 437] on div "Angebot Tagespreis 1.004,00 €" at bounding box center [421, 430] width 688 height 42
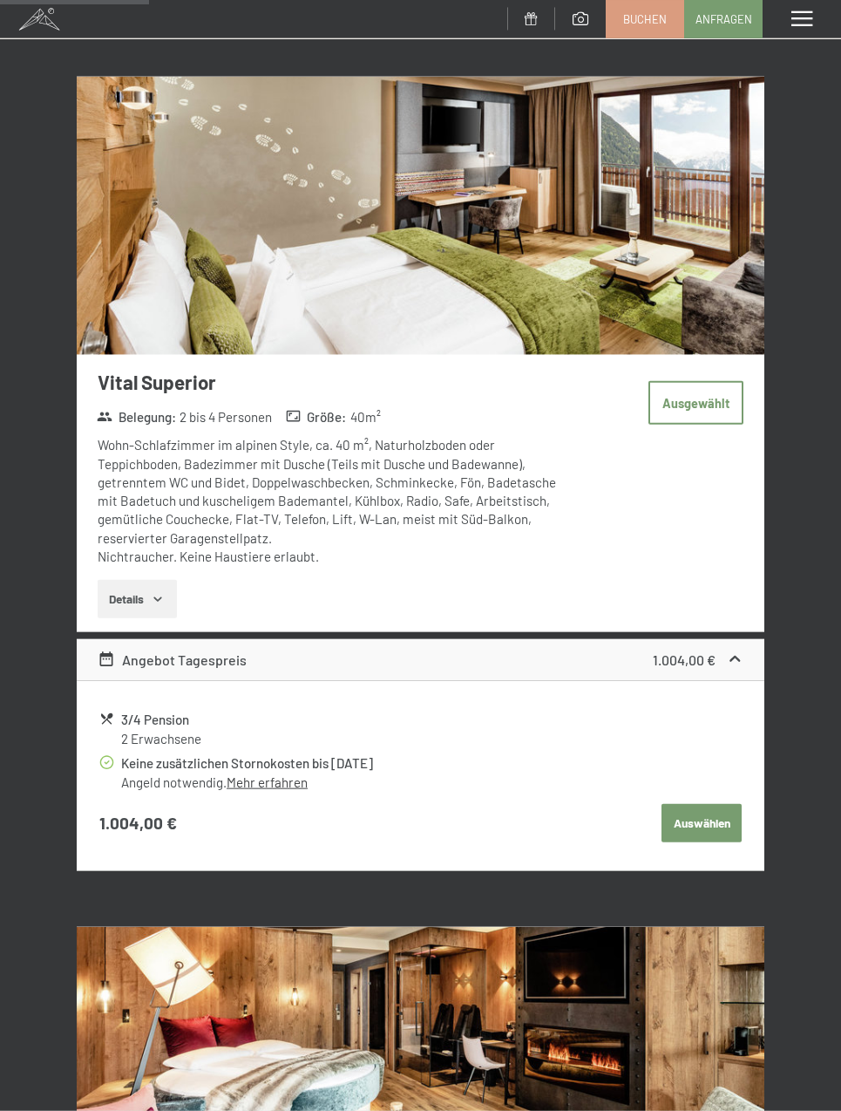
scroll to position [1184, 0]
click at [714, 811] on button "Auswählen" at bounding box center [702, 822] width 80 height 38
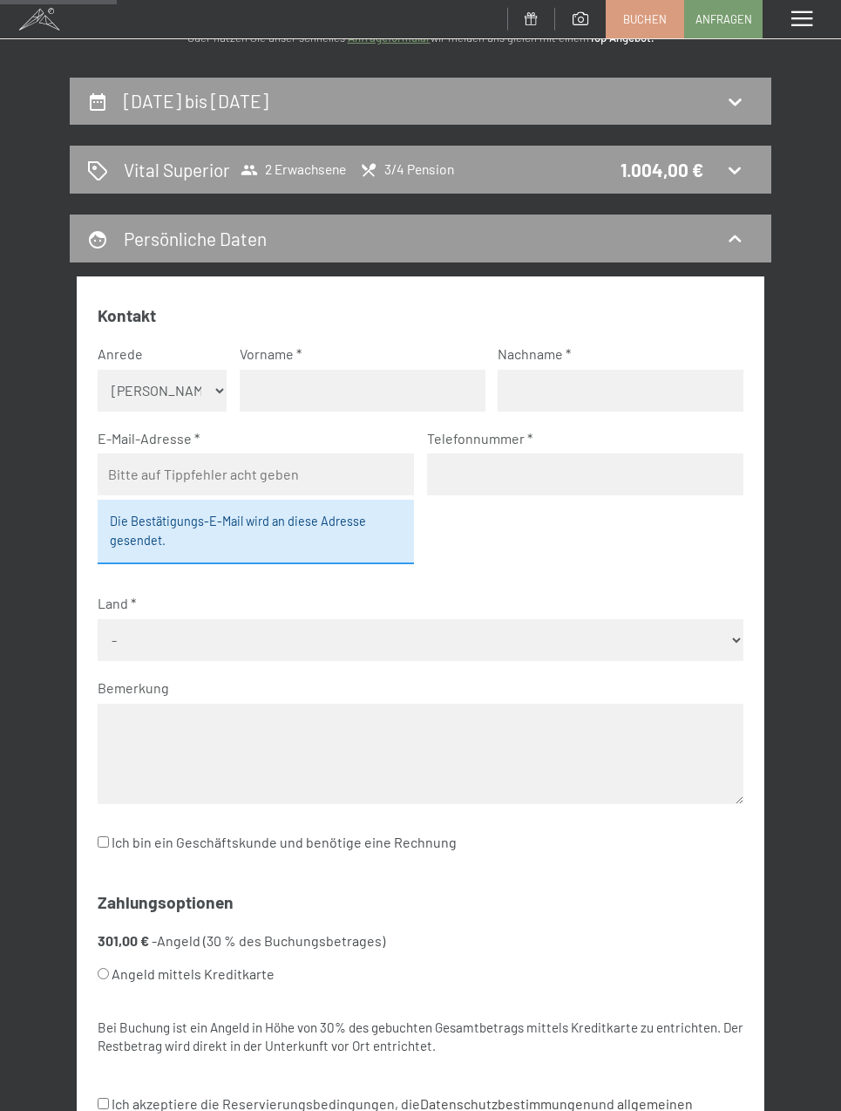
scroll to position [0, 0]
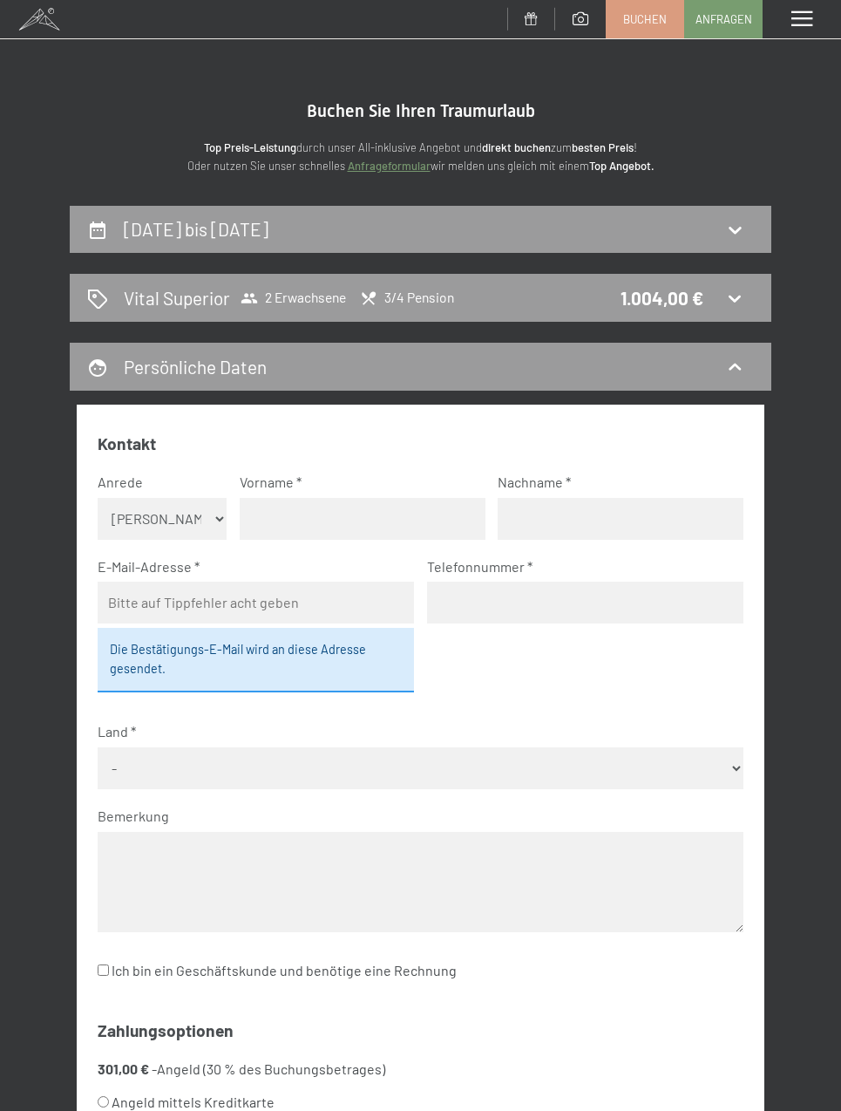
click at [127, 235] on h2 "[DATE] bis [DATE]" at bounding box center [196, 229] width 145 height 22
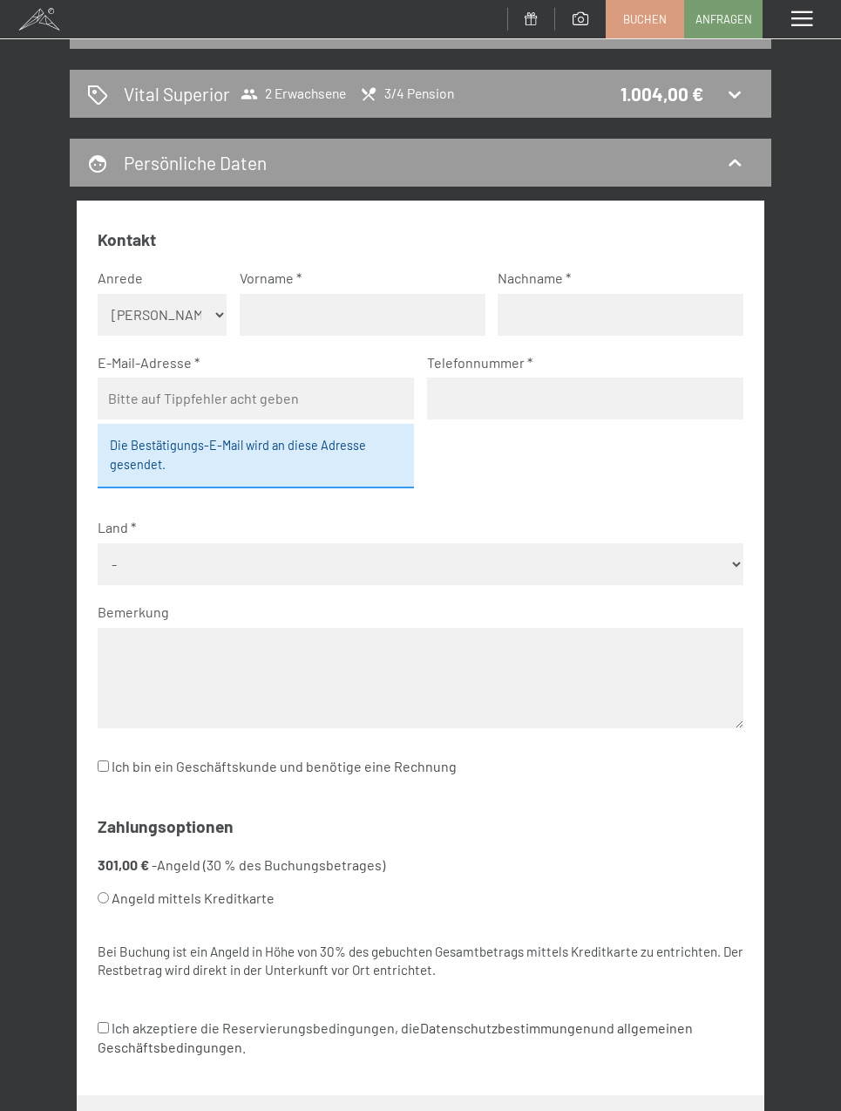
select select "[DATE]"
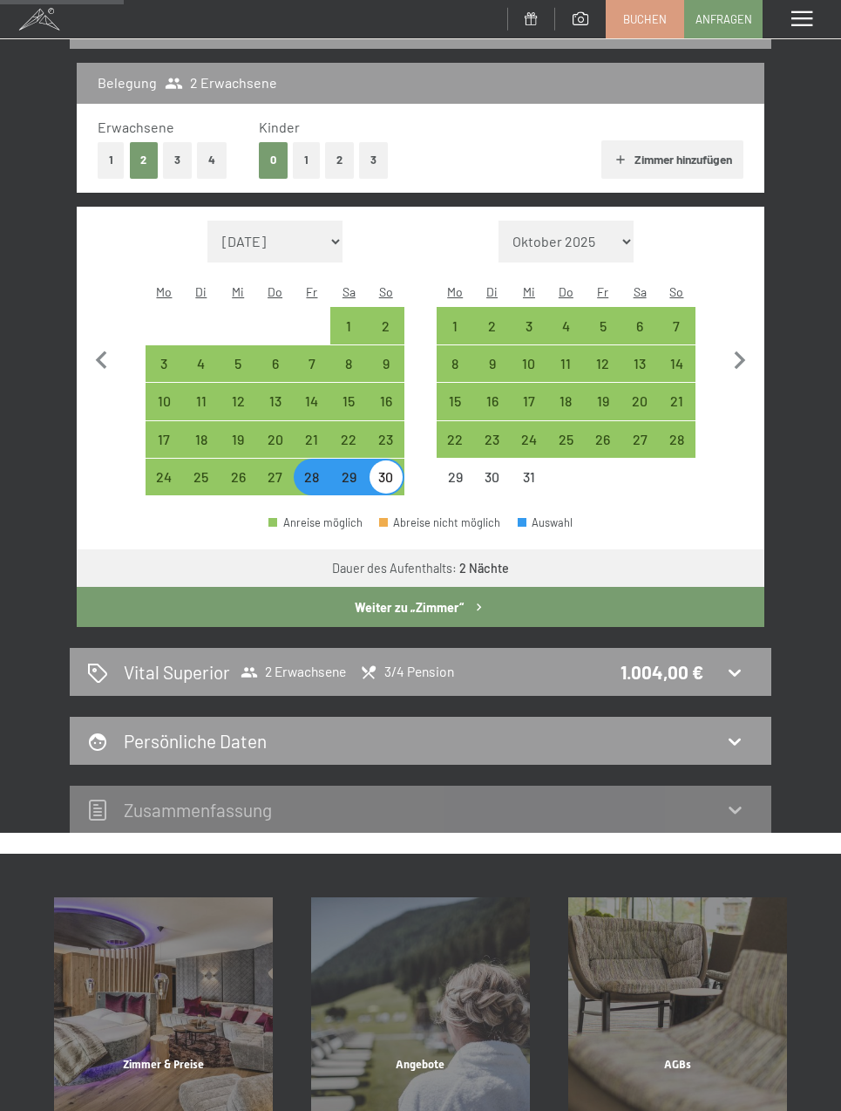
click at [282, 470] on div "27" at bounding box center [274, 486] width 33 height 33
select select "[DATE]"
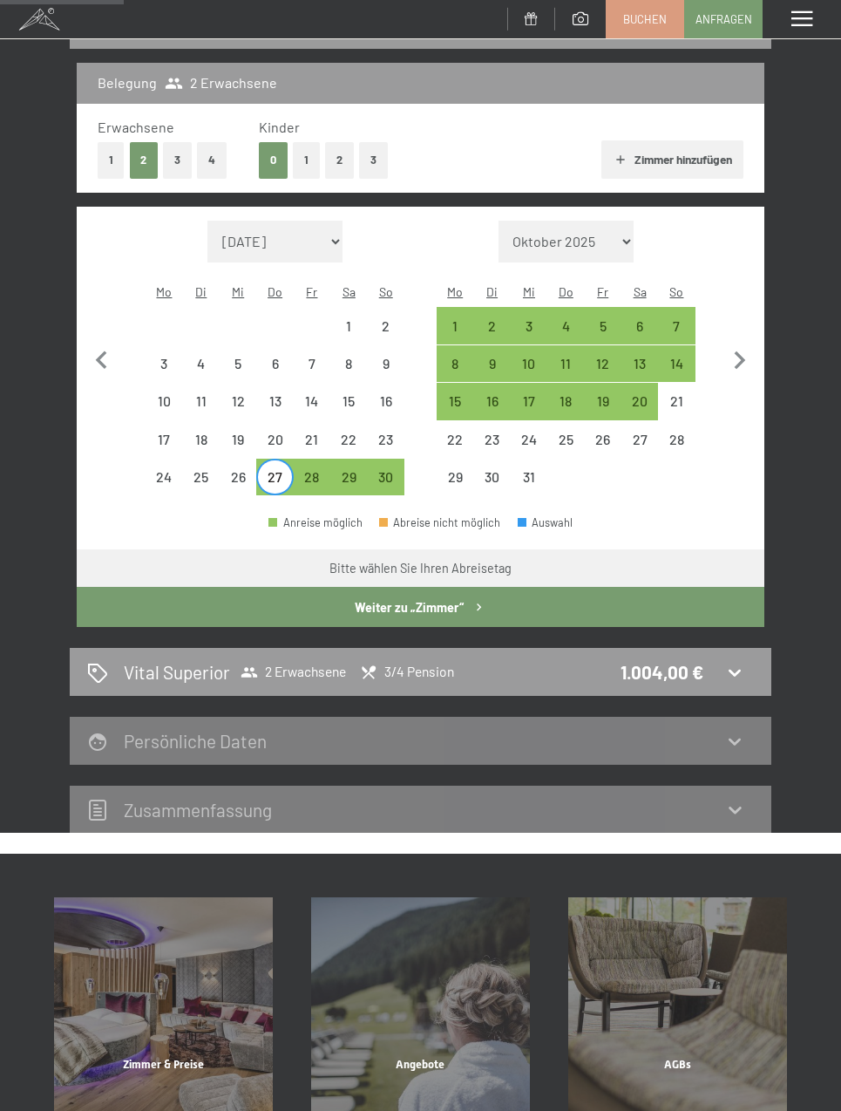
click at [276, 470] on div "27" at bounding box center [274, 486] width 33 height 33
select select "[DATE]"
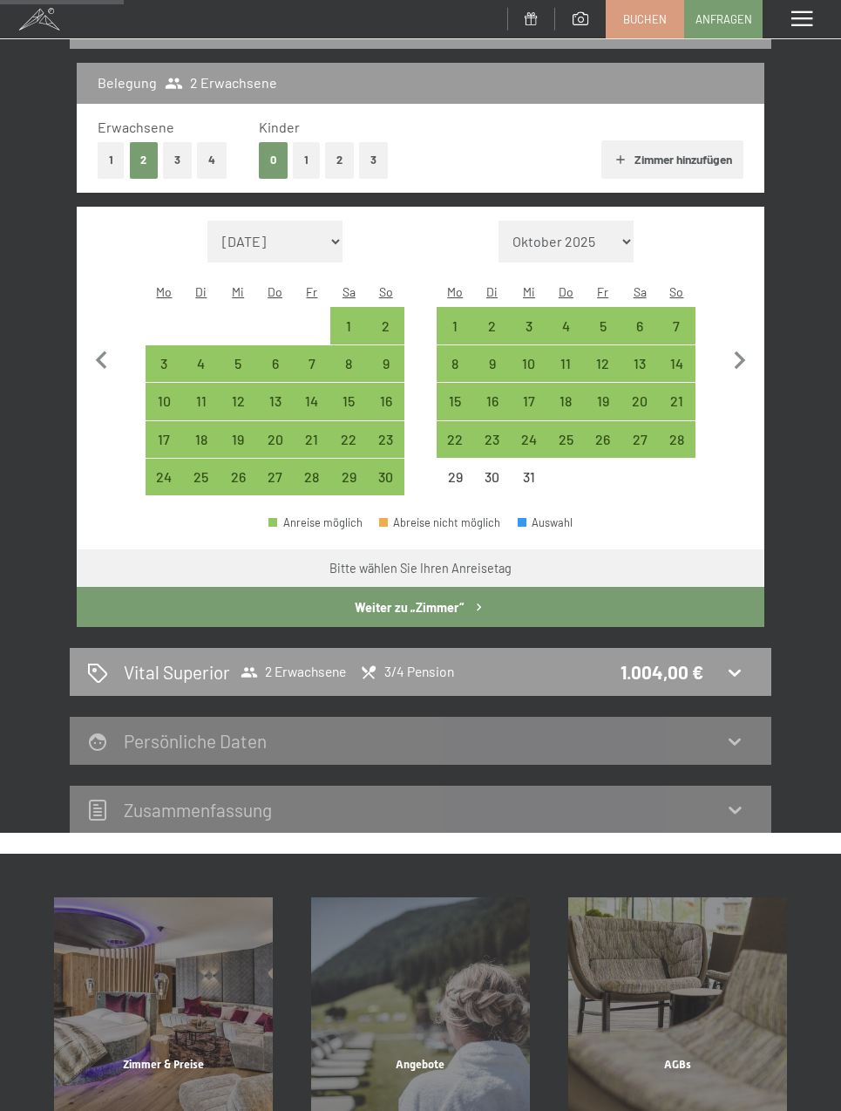
click at [280, 470] on div "27" at bounding box center [274, 486] width 33 height 33
select select "[DATE]"
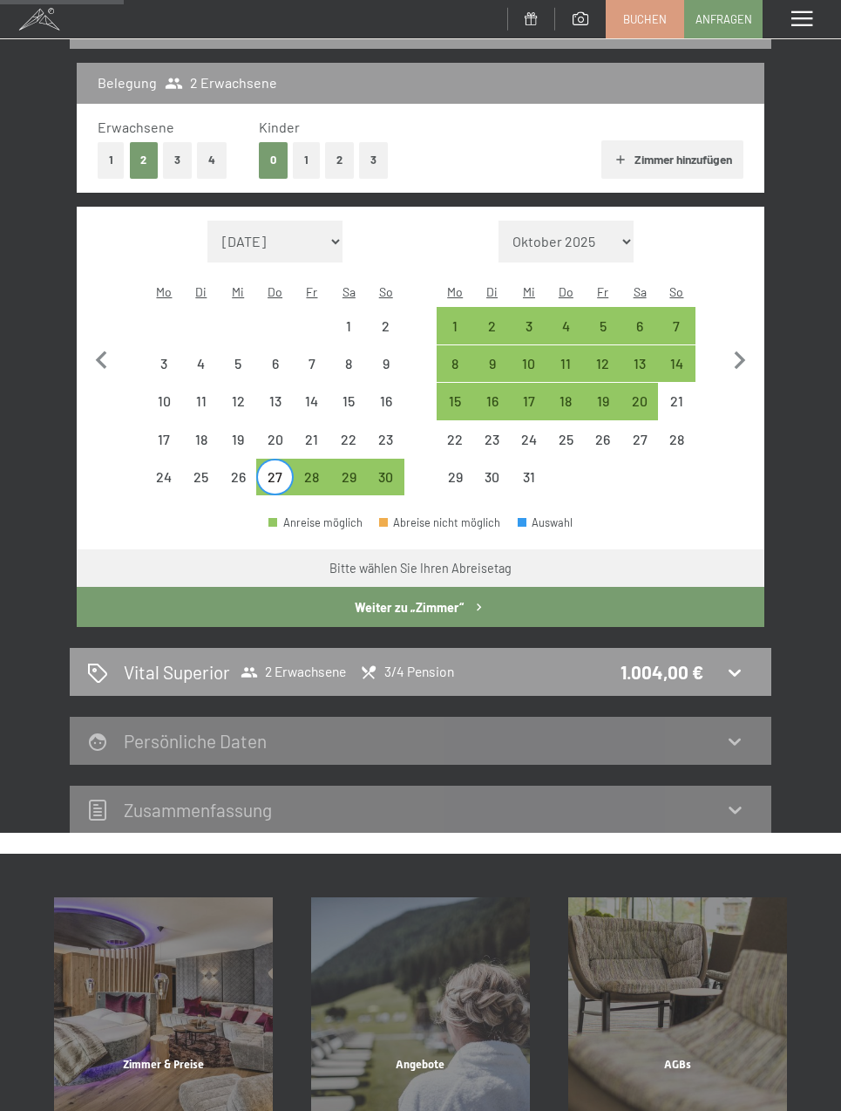
click at [388, 470] on div "30" at bounding box center [386, 486] width 33 height 33
select select "[DATE]"
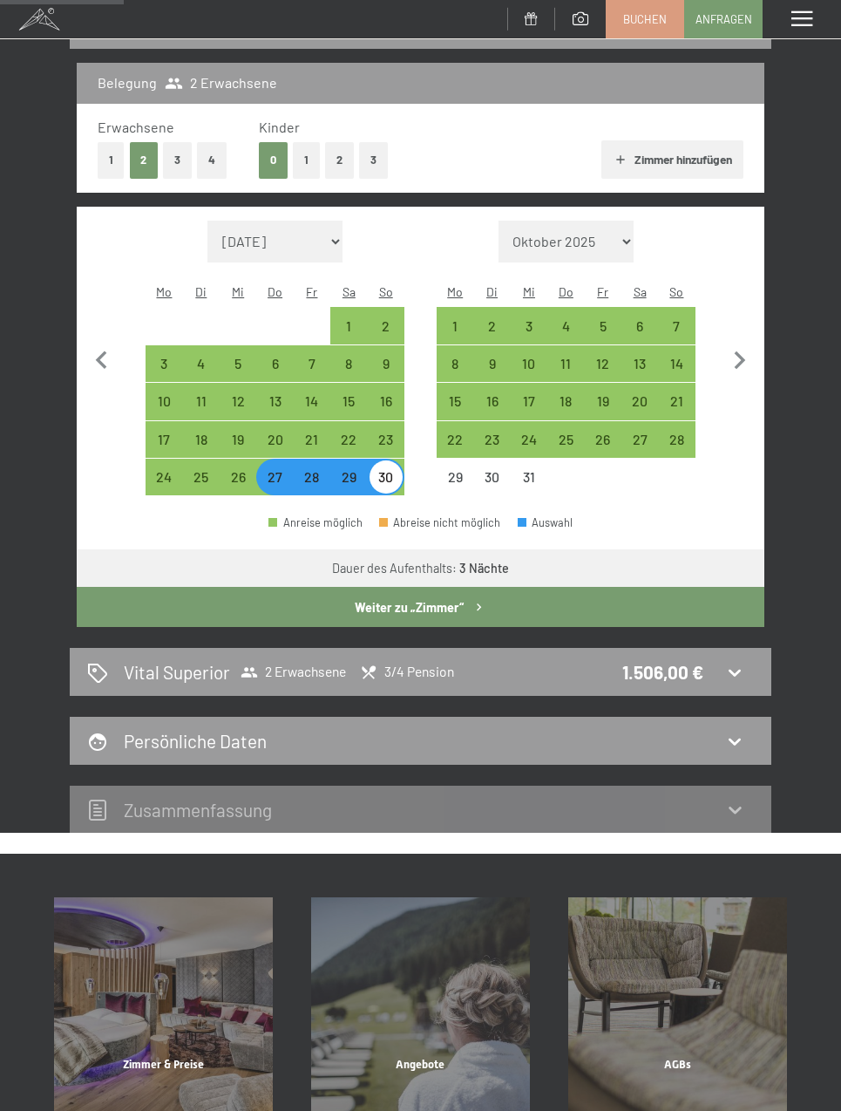
click at [349, 597] on button "Weiter zu „Zimmer“" at bounding box center [421, 607] width 688 height 40
select select "[DATE]"
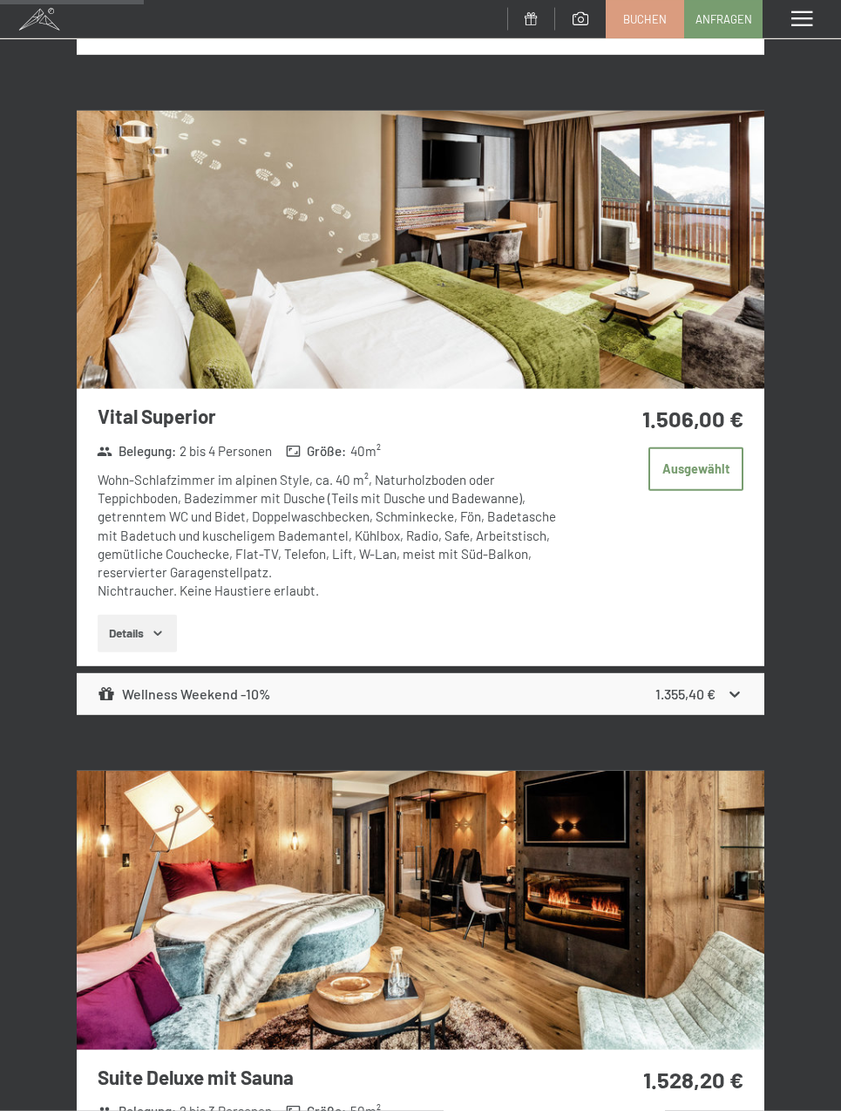
scroll to position [1621, 0]
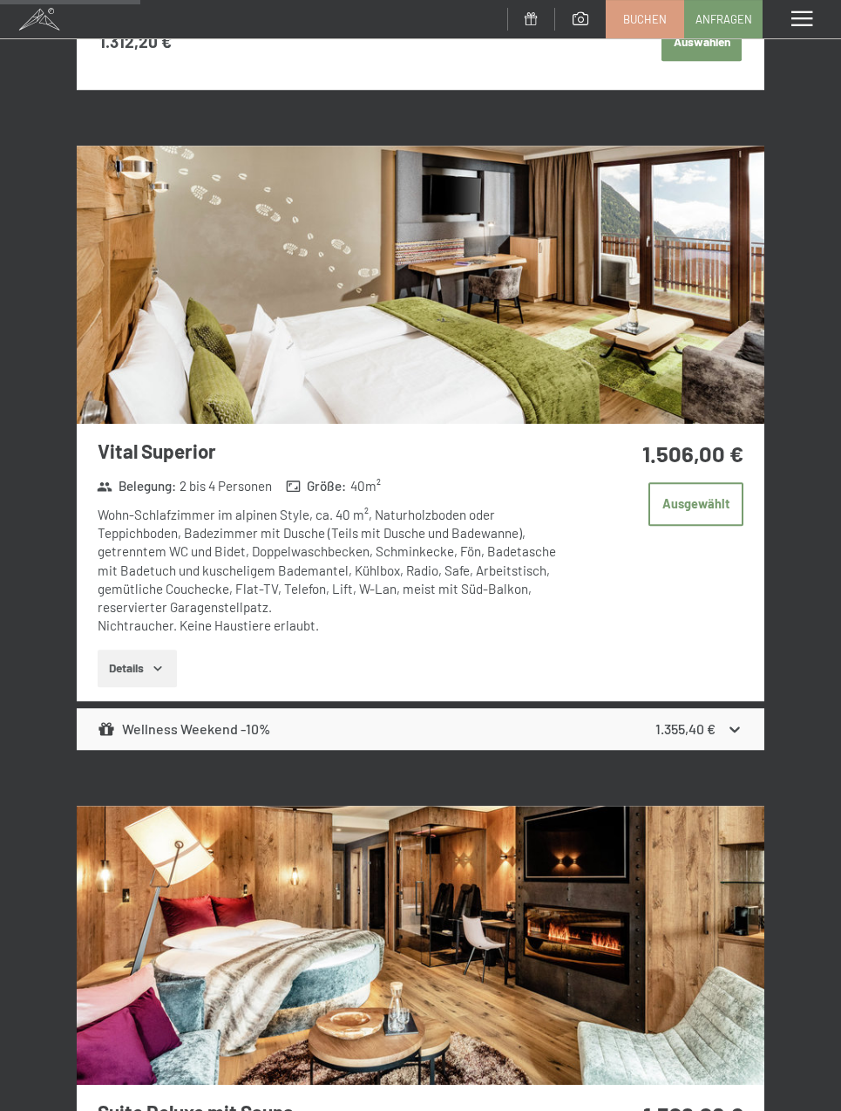
click at [146, 665] on button "Details" at bounding box center [137, 668] width 79 height 38
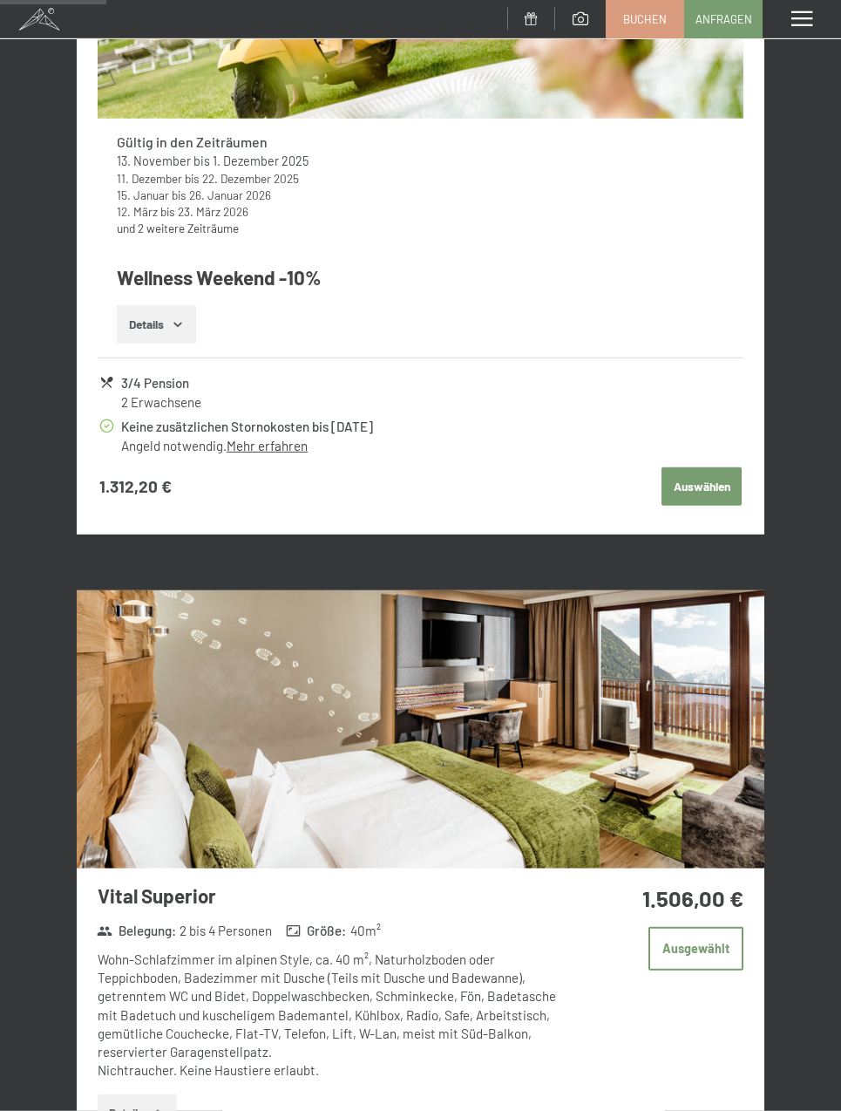
scroll to position [1138, 0]
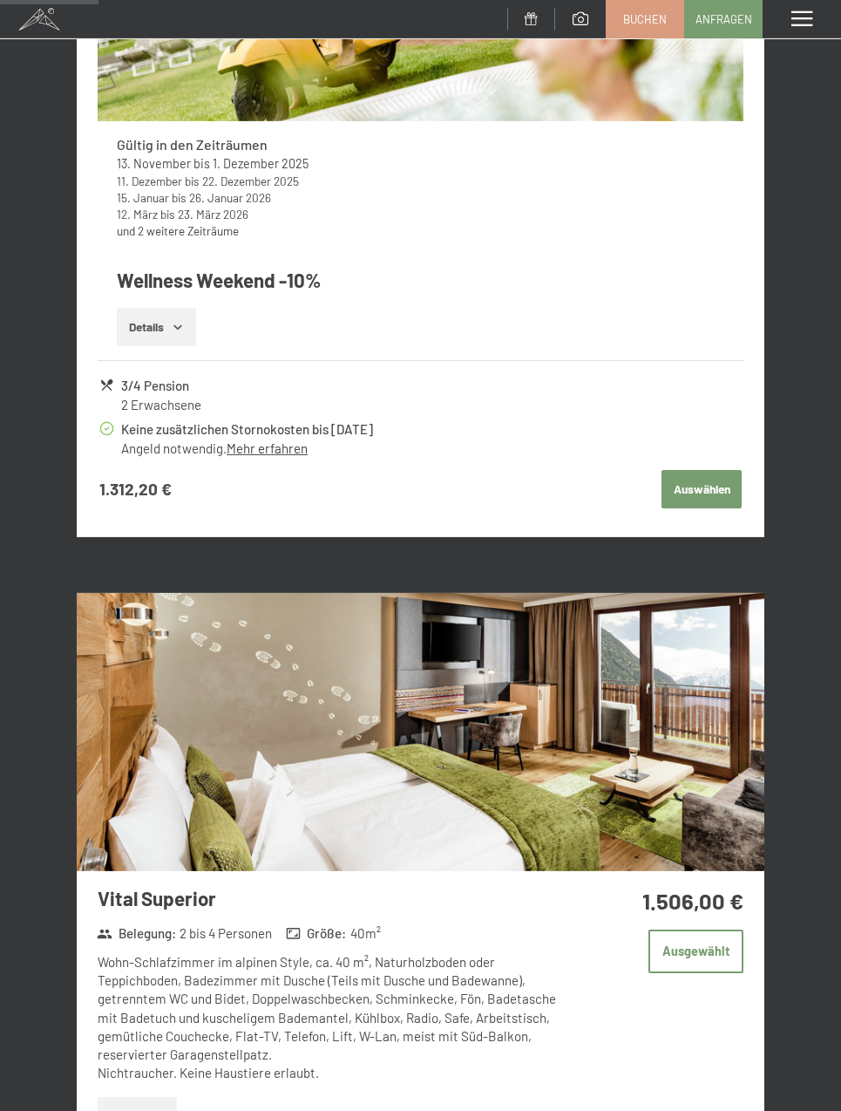
click at [143, 325] on button "Details" at bounding box center [156, 327] width 79 height 38
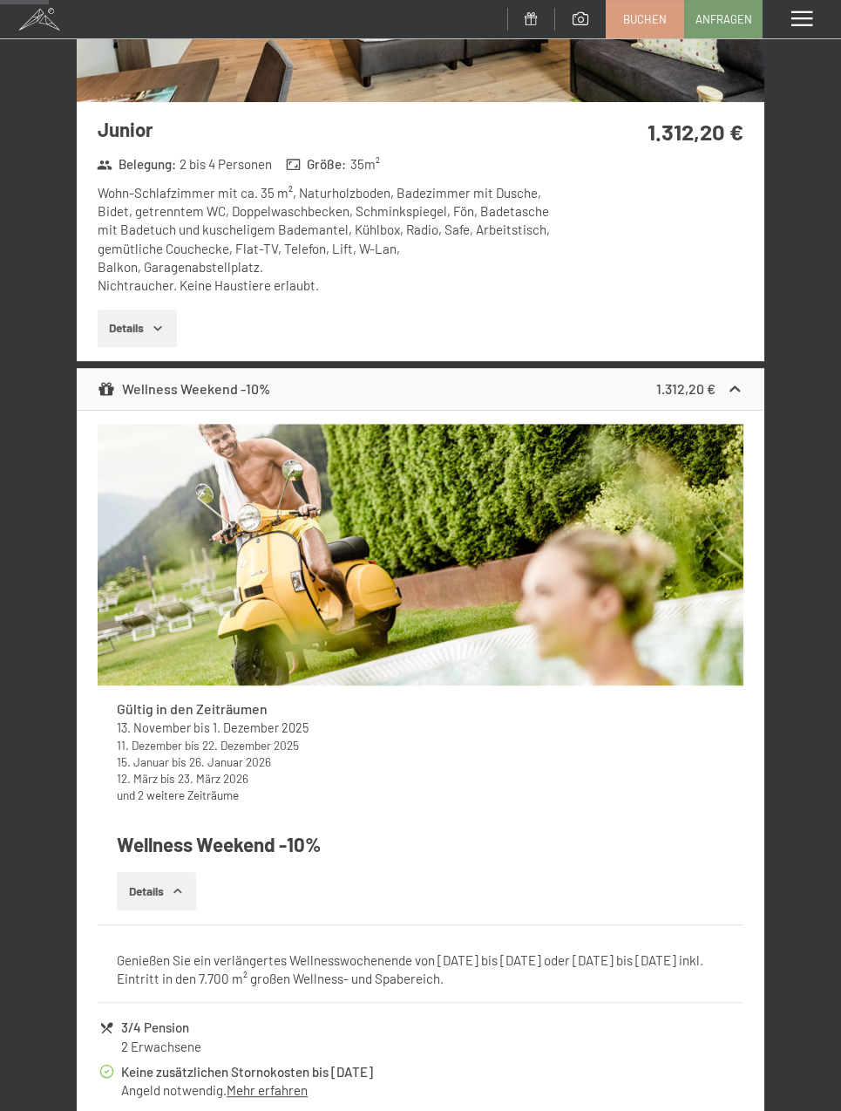
click at [133, 343] on button "Details" at bounding box center [137, 328] width 79 height 38
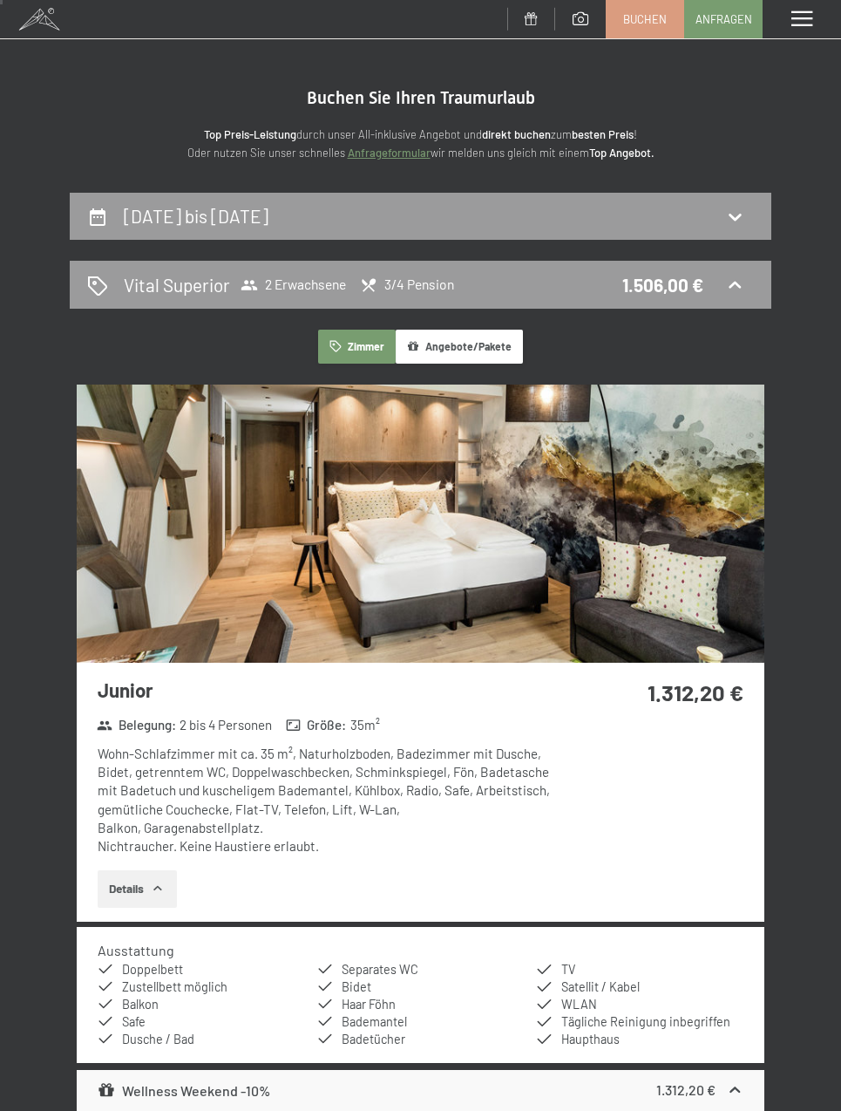
scroll to position [51, 0]
